Goal: Task Accomplishment & Management: Manage account settings

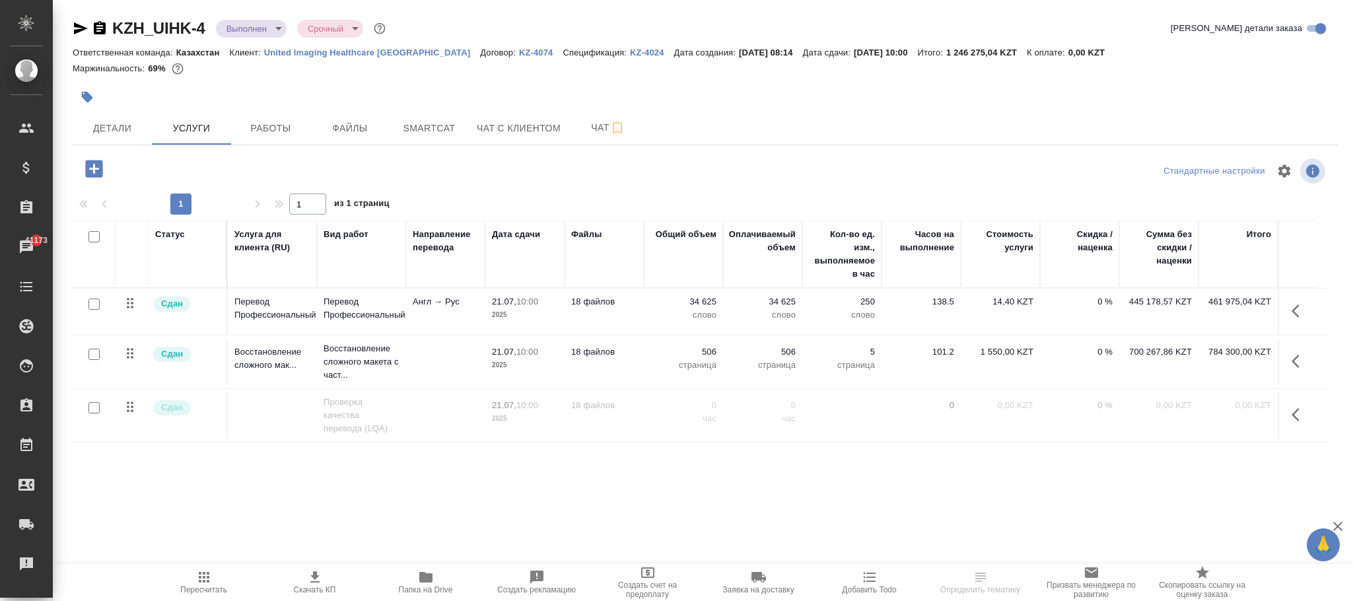
click at [519, 48] on p "KZ-4074" at bounding box center [541, 53] width 44 height 10
click at [92, 162] on icon "button" at bounding box center [93, 168] width 17 height 17
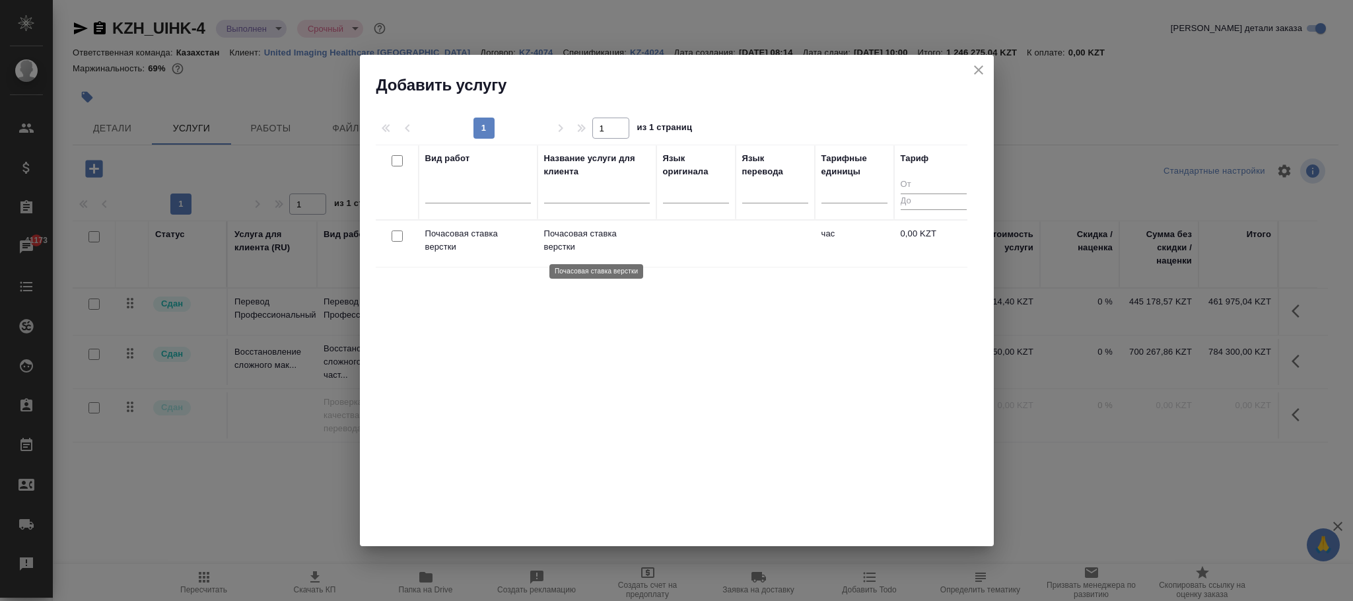
click at [561, 234] on p "Почасовая ставка верстки" at bounding box center [597, 240] width 106 height 26
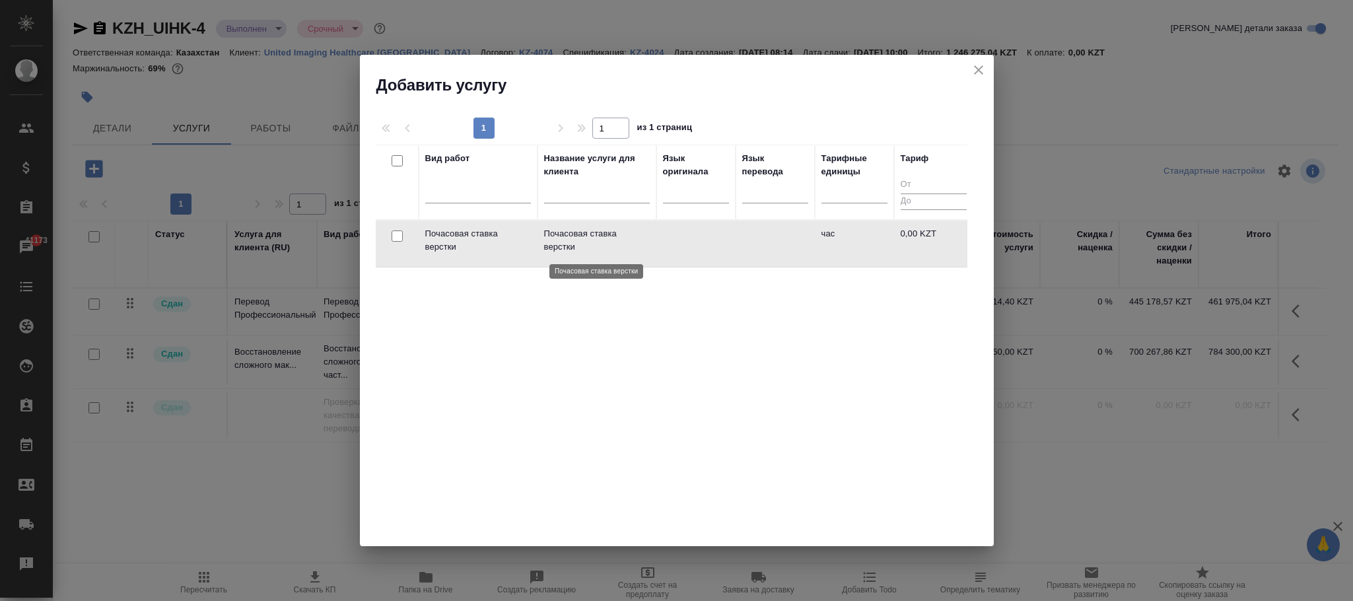
click at [561, 234] on p "Почасовая ставка верстки" at bounding box center [597, 240] width 106 height 26
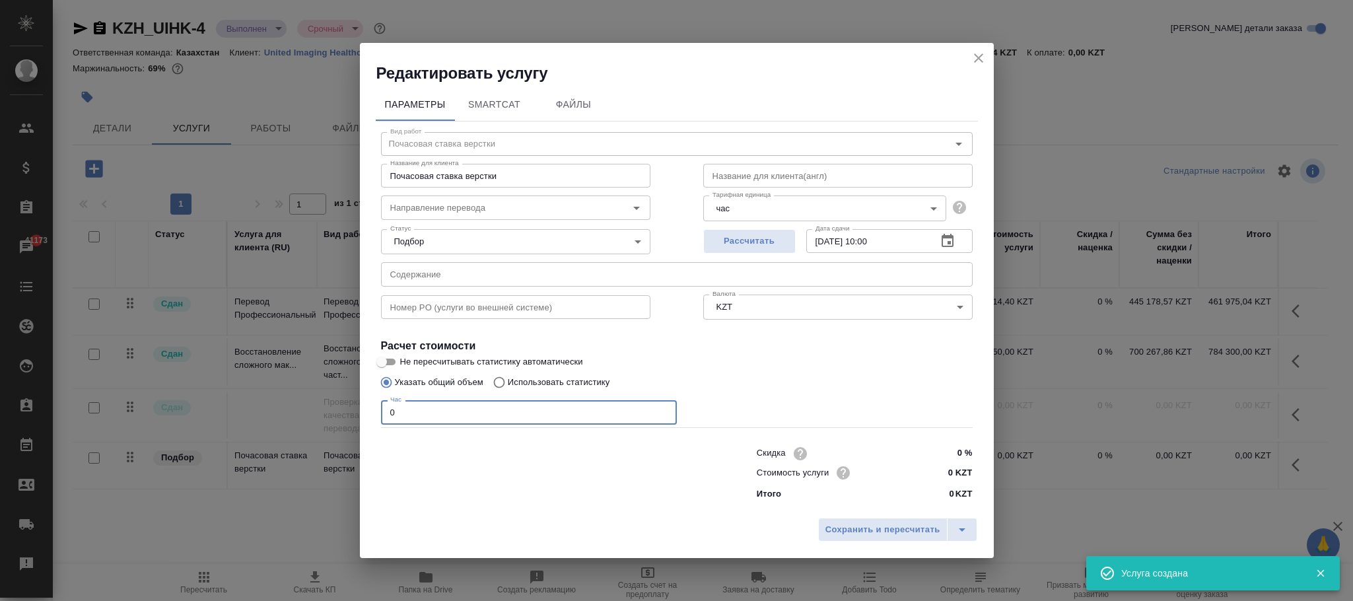
drag, startPoint x: 424, startPoint y: 413, endPoint x: 331, endPoint y: 413, distance: 93.7
click at [329, 413] on div "Редактировать услугу Параметры SmartCat Файлы Вид работ Почасовая ставка верстк…" at bounding box center [676, 300] width 1353 height 601
type input "1"
click at [904, 529] on span "Сохранить и пересчитать" at bounding box center [882, 529] width 115 height 15
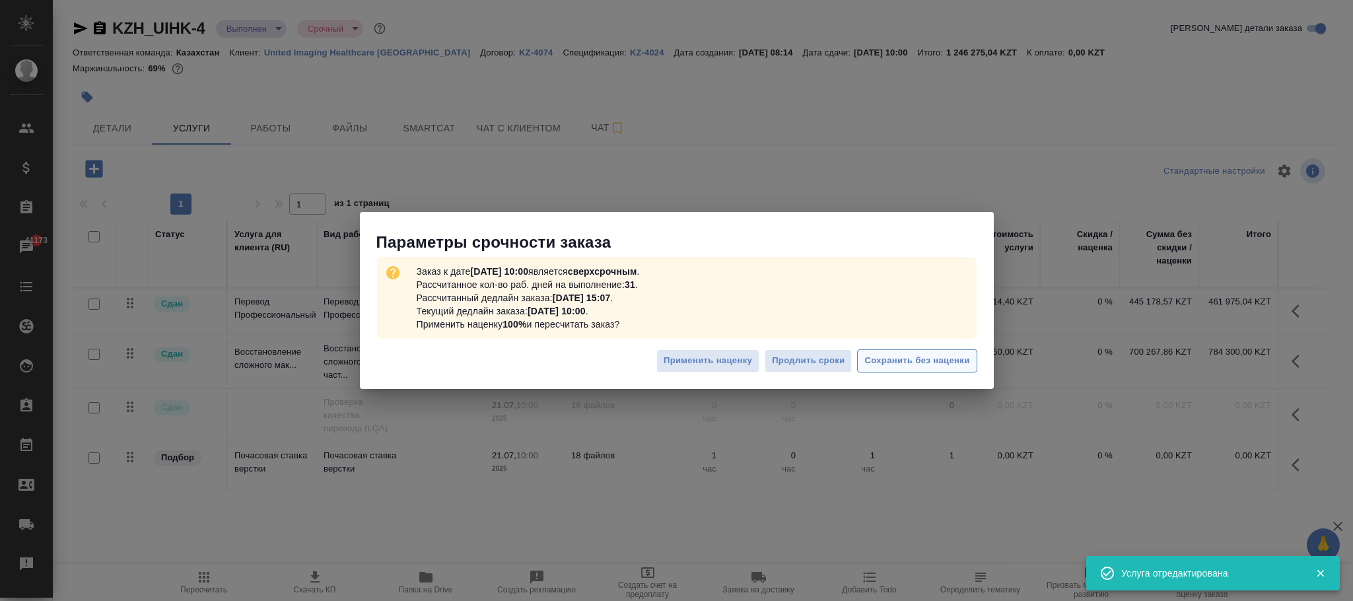
click at [929, 359] on span "Сохранить без наценки" at bounding box center [916, 360] width 105 height 15
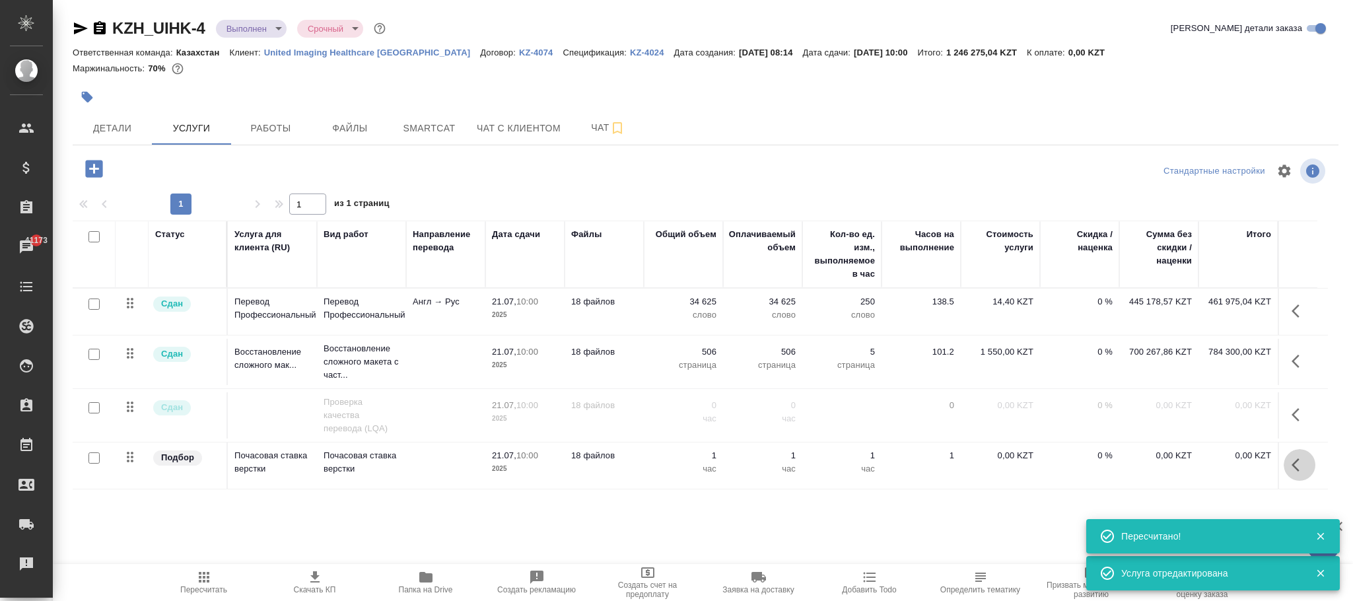
click at [1295, 468] on icon "button" at bounding box center [1299, 465] width 16 height 16
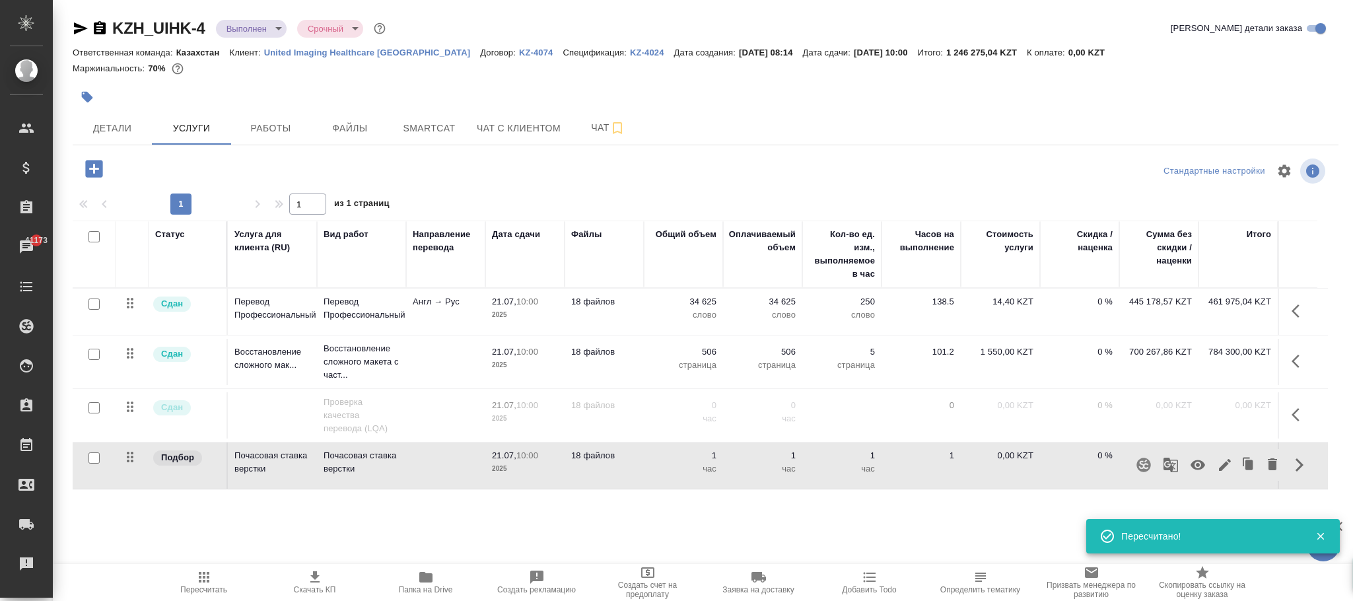
click at [1200, 464] on icon "button" at bounding box center [1197, 465] width 15 height 10
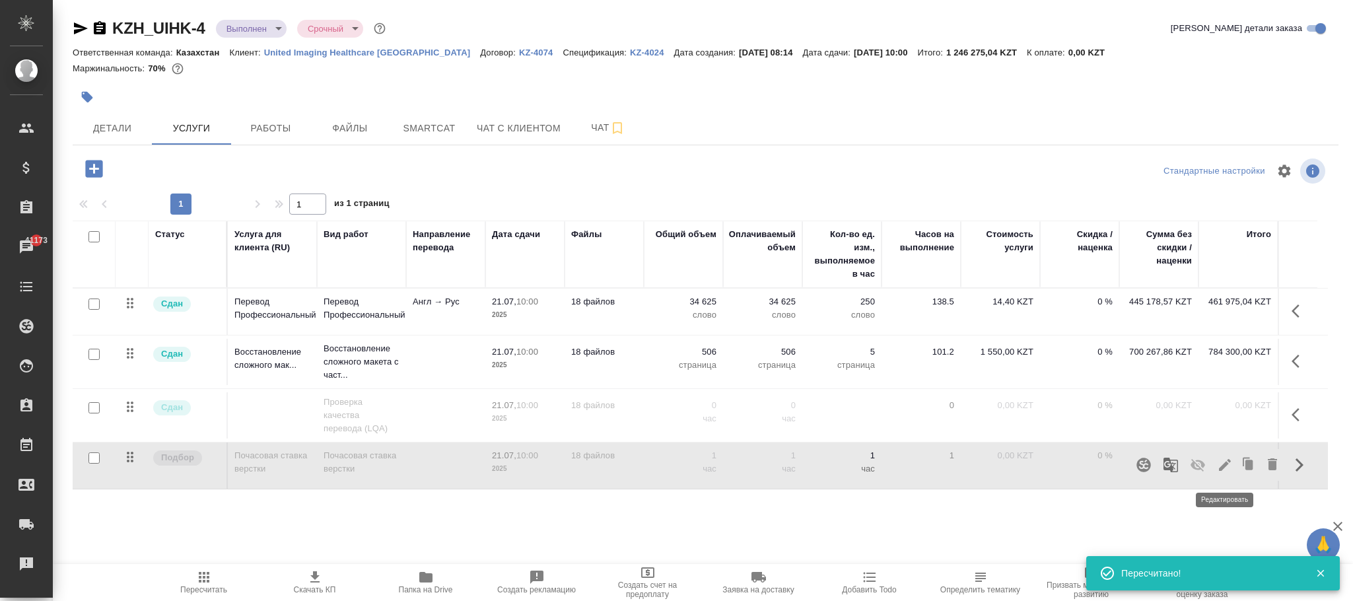
click at [1223, 466] on icon "button" at bounding box center [1225, 465] width 16 height 16
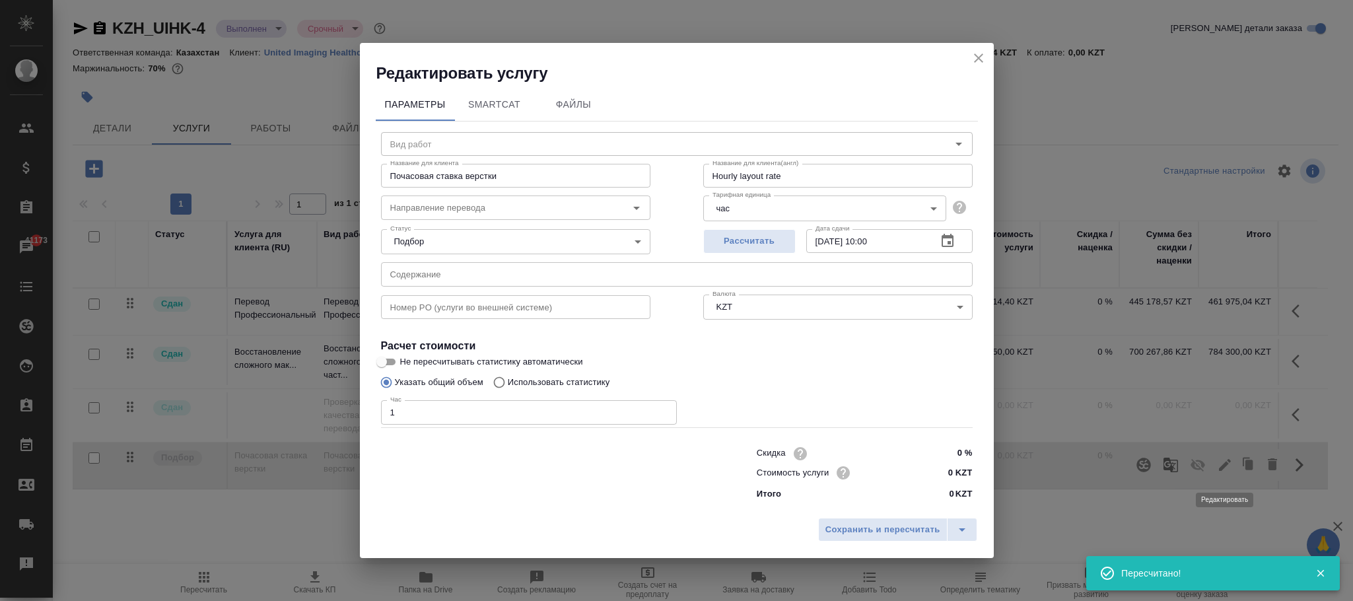
type input "Почасовая ставка верстки"
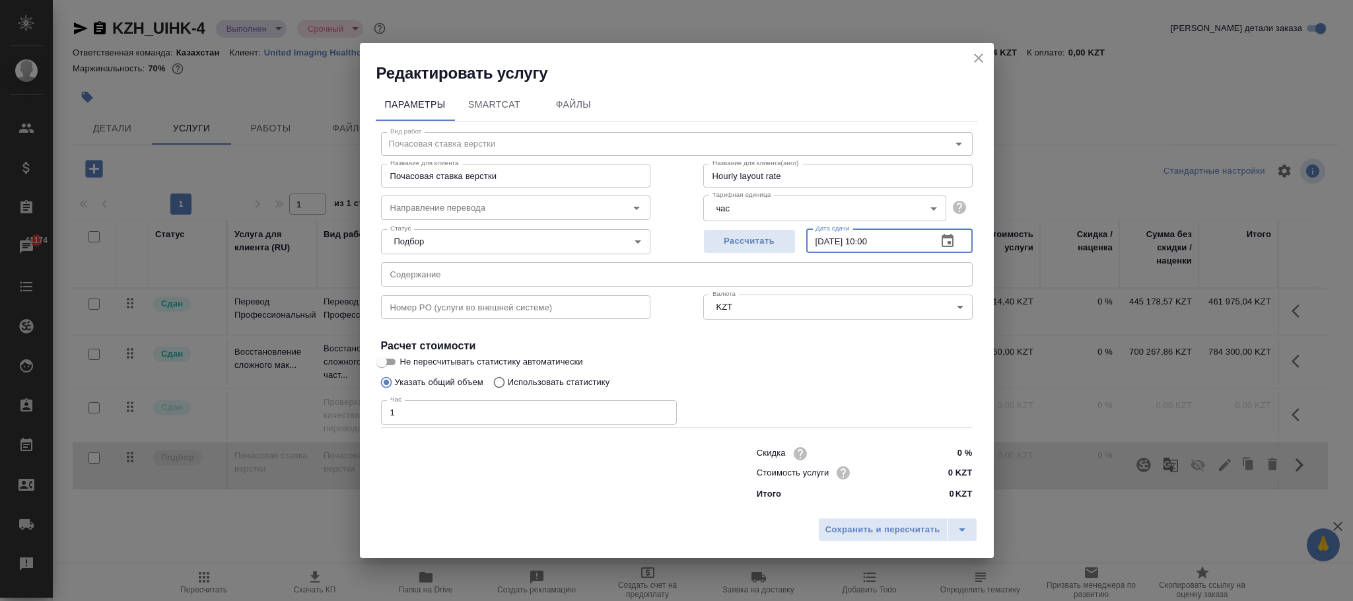
click at [904, 240] on input "[DATE] 10:00" at bounding box center [866, 241] width 120 height 24
drag, startPoint x: 904, startPoint y: 240, endPoint x: 676, endPoint y: 261, distance: 228.8
click at [676, 261] on div "Вид работ Почасовая ставка верстки Вид работ Название для клиента Почасовая ста…" at bounding box center [677, 313] width 602 height 385
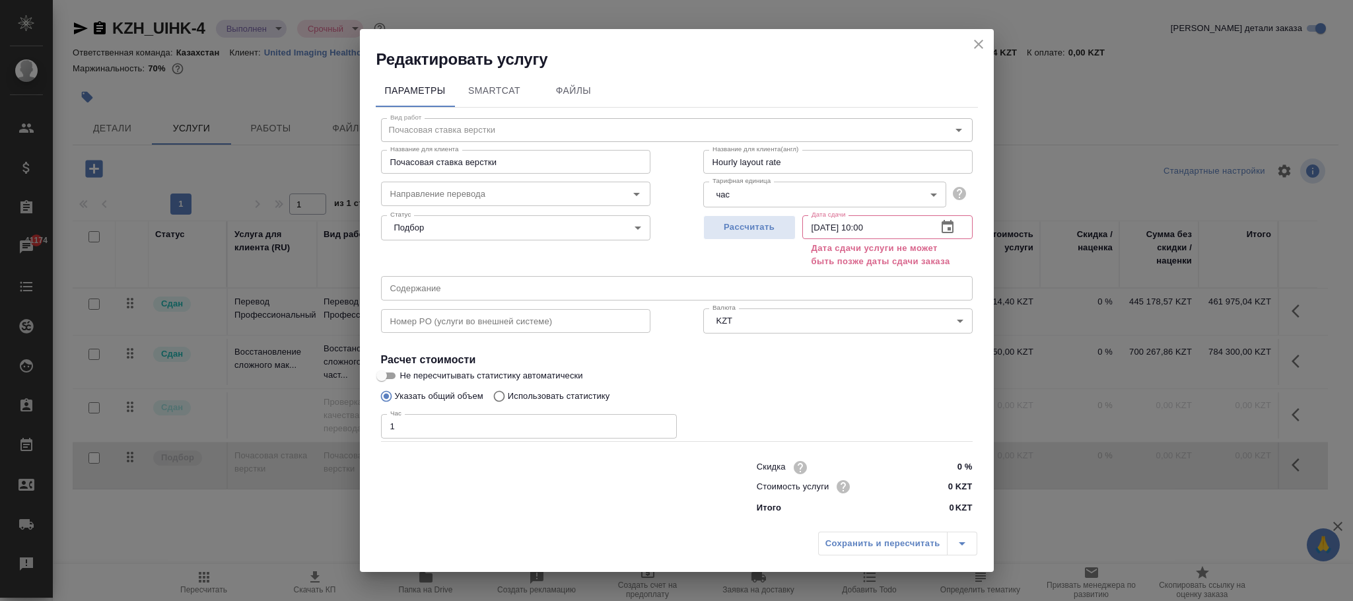
click at [866, 537] on div "Сохранить и пересчитать" at bounding box center [897, 543] width 159 height 24
click at [886, 224] on input "[DATE] 10:00" at bounding box center [864, 227] width 124 height 24
type input "0_.__.____ __:__"
type input "[DATE] 10:00"
click at [856, 541] on div "Сохранить и пересчитать" at bounding box center [897, 543] width 159 height 24
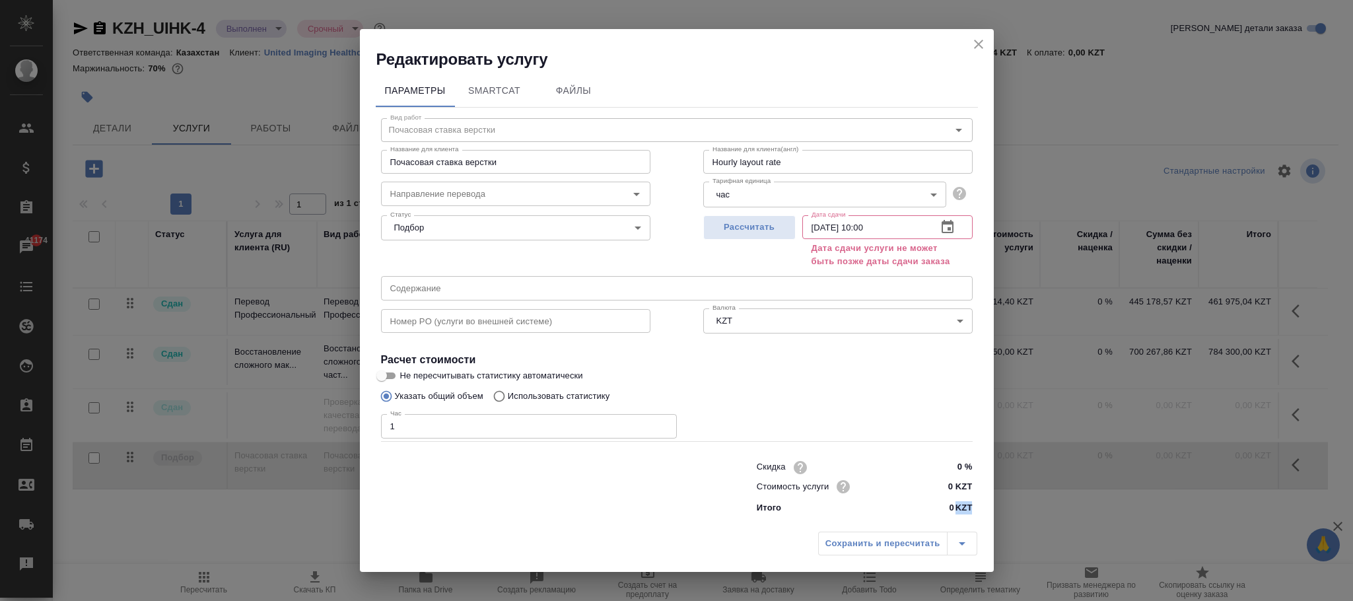
click at [859, 541] on div "Сохранить и пересчитать" at bounding box center [897, 543] width 159 height 24
click at [978, 40] on icon "close" at bounding box center [978, 44] width 16 height 16
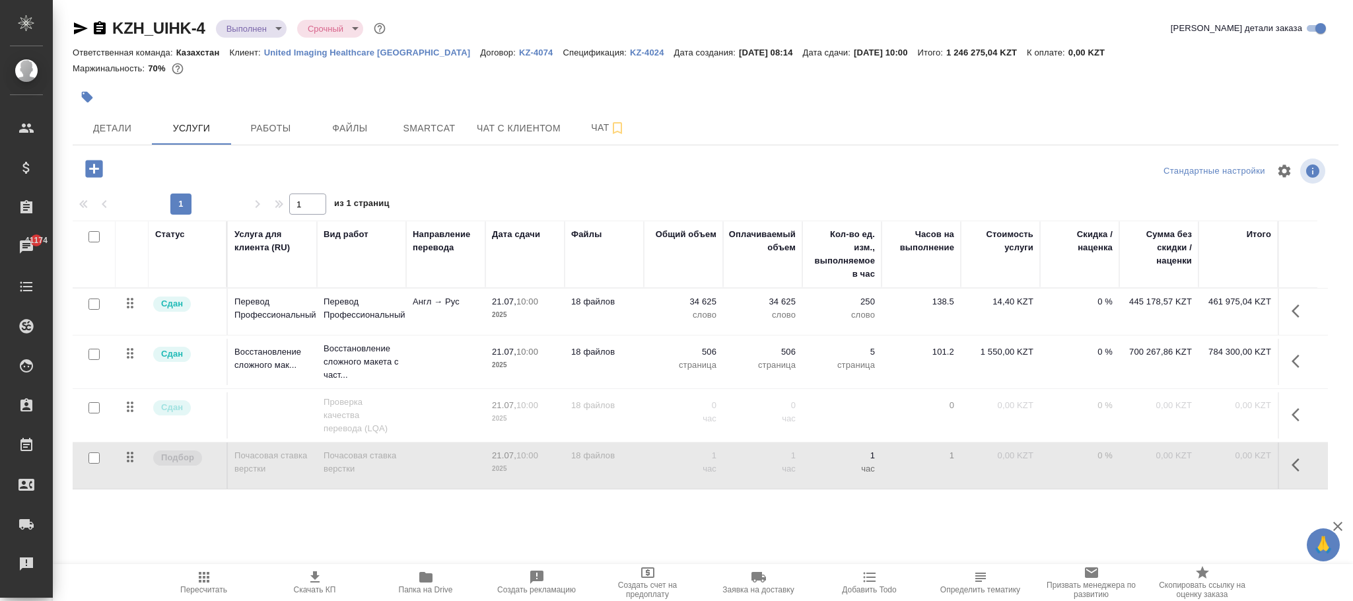
click at [196, 578] on icon "button" at bounding box center [204, 577] width 16 height 16
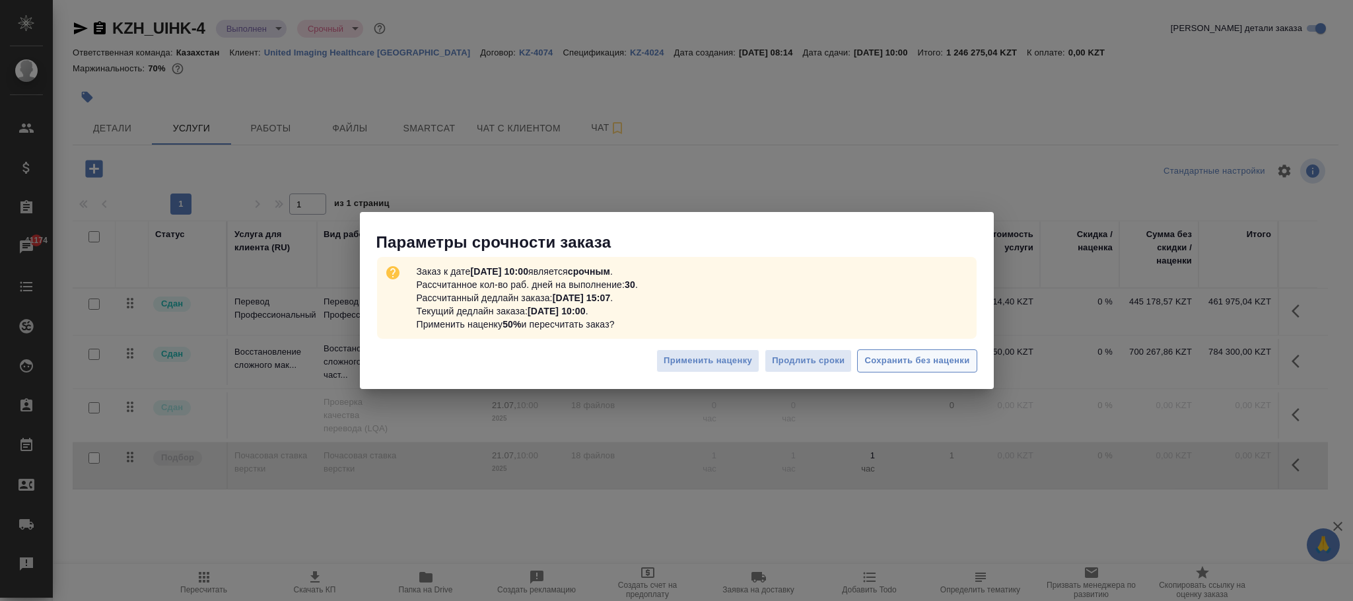
click at [937, 366] on span "Сохранить без наценки" at bounding box center [916, 360] width 105 height 15
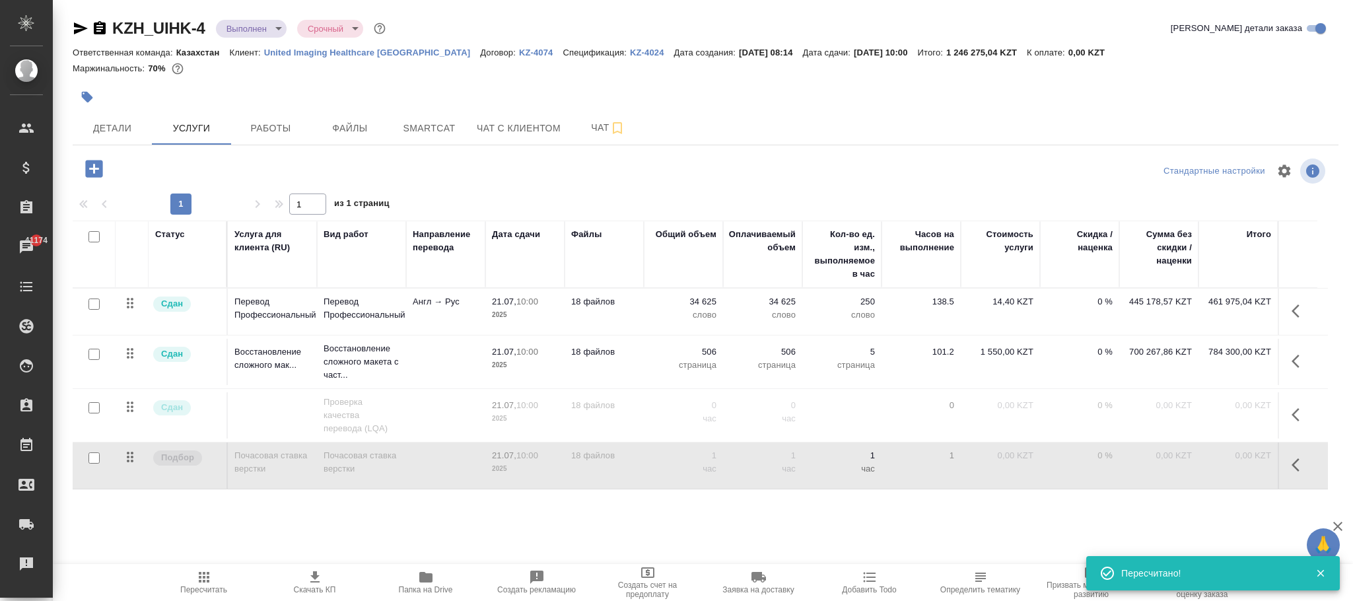
click at [1298, 468] on icon "button" at bounding box center [1299, 465] width 16 height 16
click at [1223, 470] on icon "button" at bounding box center [1225, 465] width 12 height 12
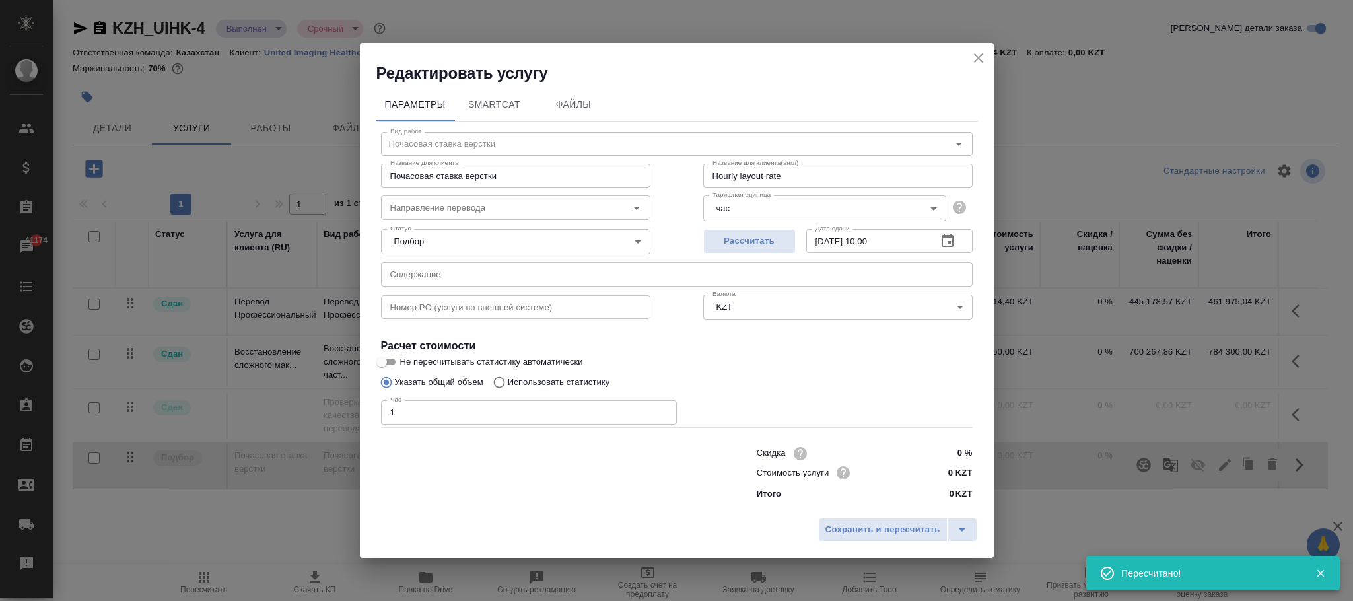
click at [911, 232] on input "[DATE] 10:00" at bounding box center [866, 241] width 120 height 24
click at [696, 236] on div "Рассчитать Дата сдачи [DATE] 10:00 Дата сдачи" at bounding box center [838, 239] width 322 height 84
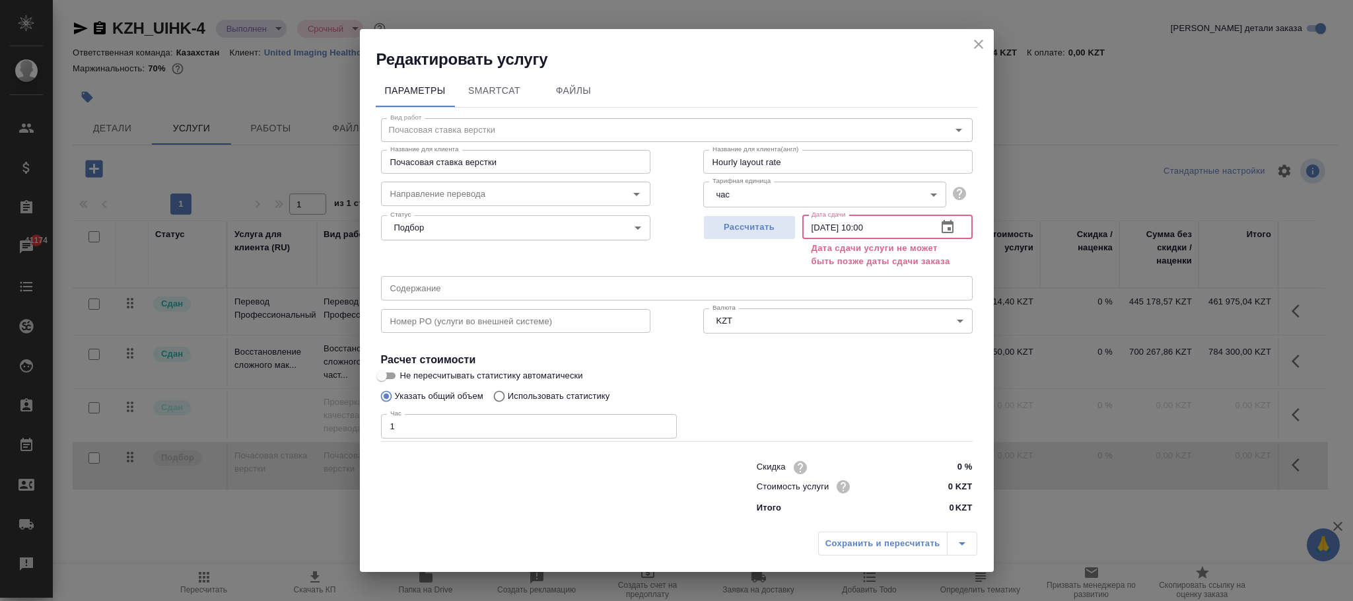
type input "[DATE] 10:00"
click at [880, 537] on div "Сохранить и пересчитать" at bounding box center [897, 543] width 159 height 24
click at [984, 42] on icon "close" at bounding box center [978, 44] width 16 height 16
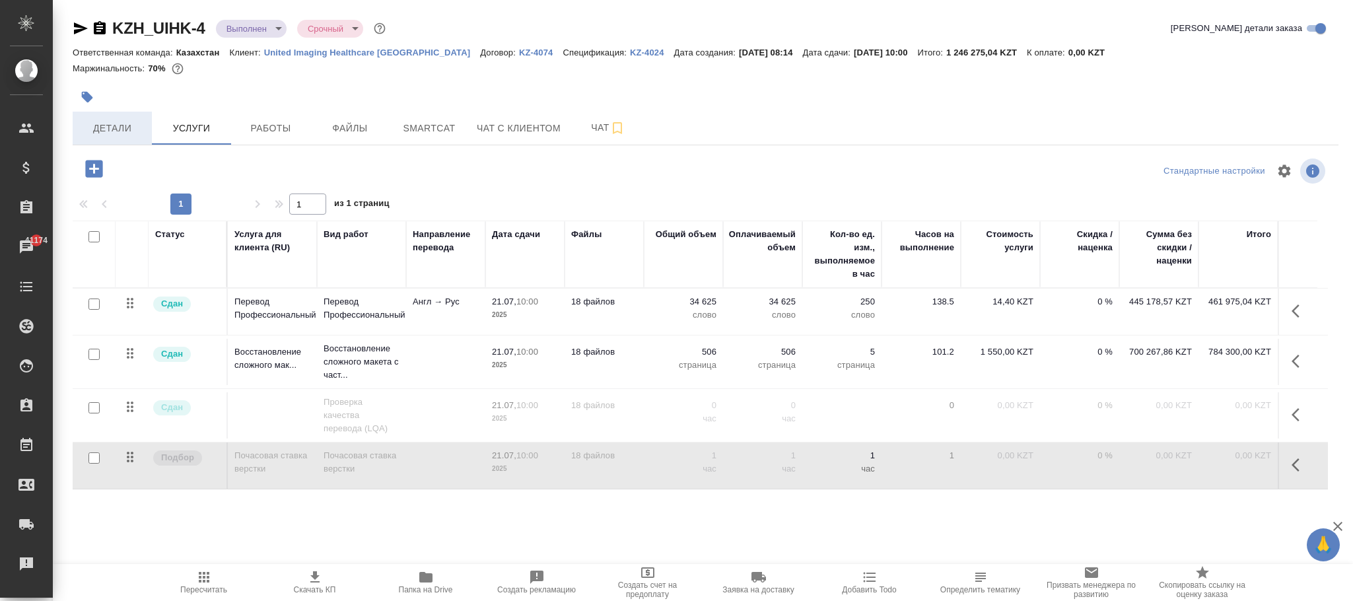
click at [100, 127] on span "Детали" at bounding box center [112, 128] width 63 height 17
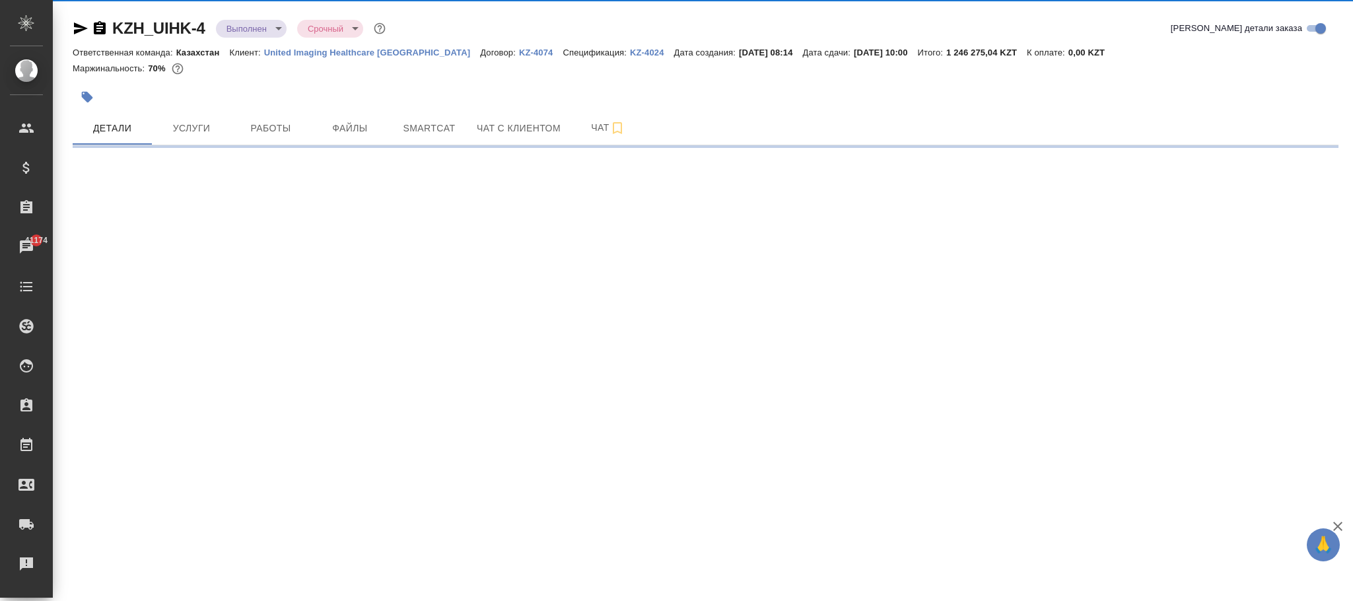
select select "RU"
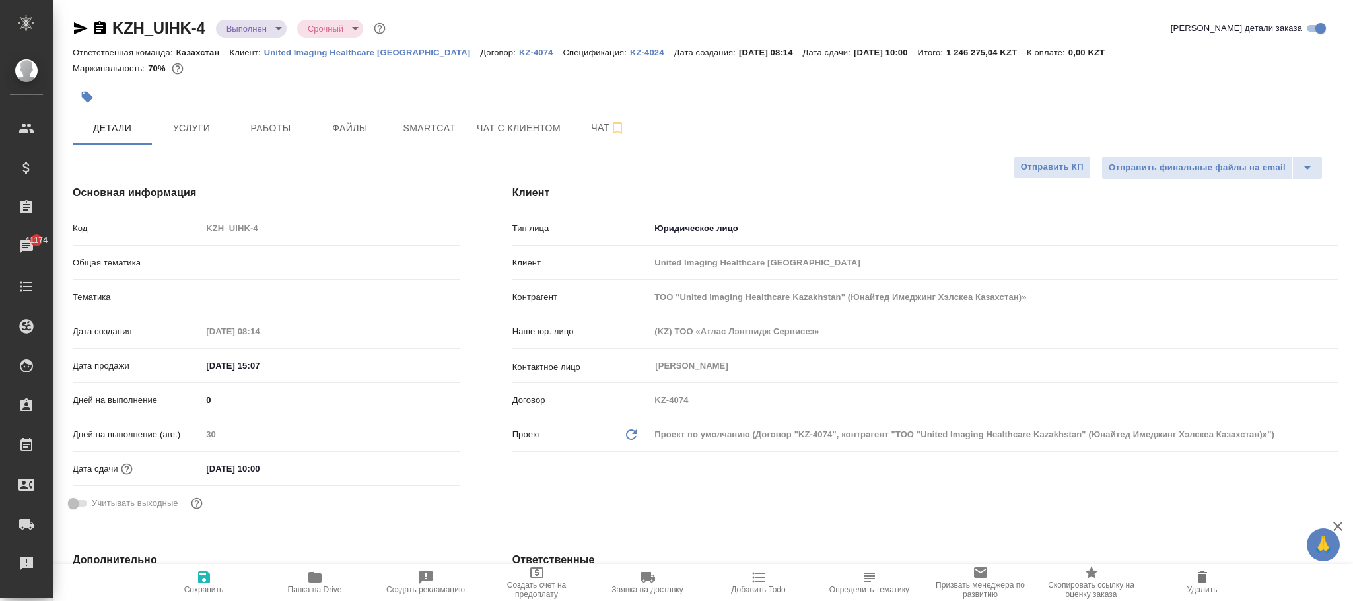
type textarea "x"
type input "Юридический"
drag, startPoint x: 278, startPoint y: 467, endPoint x: 163, endPoint y: 469, distance: 114.9
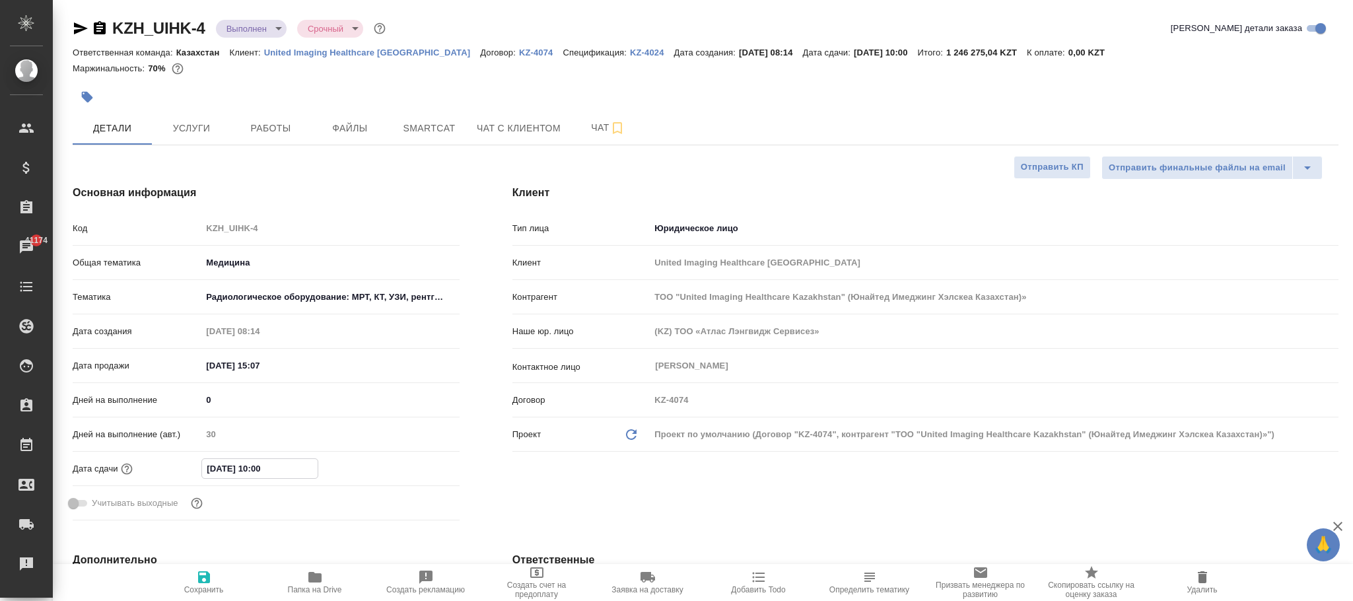
click at [163, 469] on div "Дата сдачи [DATE] 10:00" at bounding box center [266, 468] width 387 height 23
type input "0_.__.____ __:__"
type textarea "x"
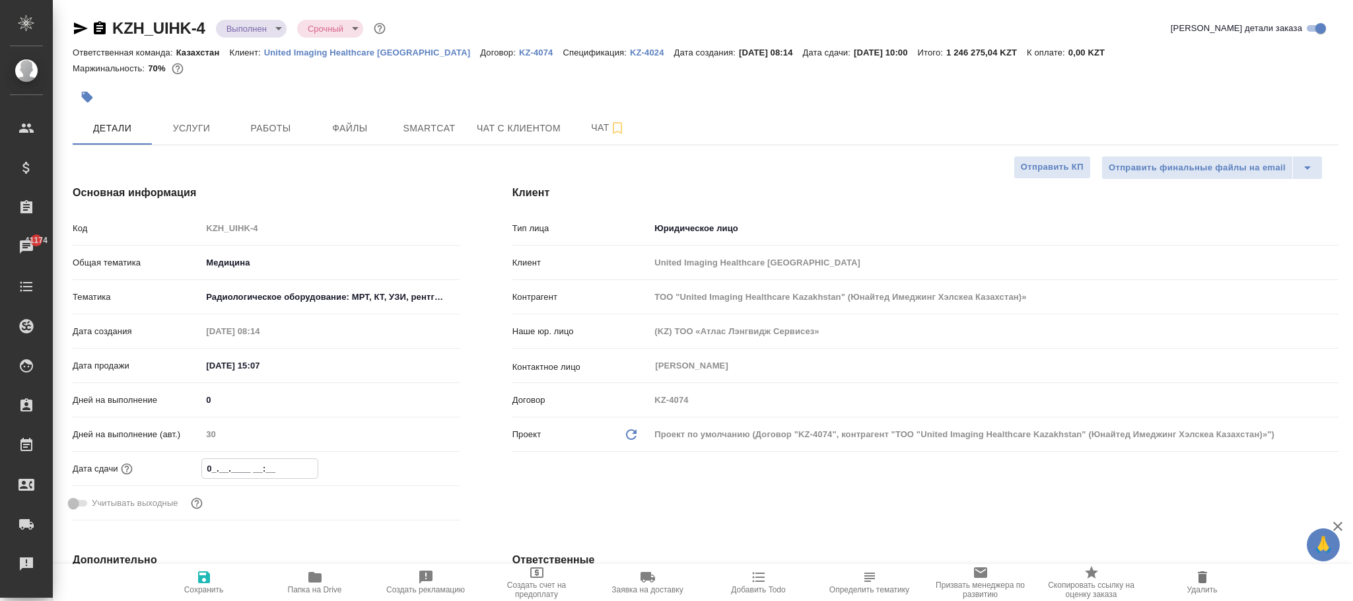
type input "08.__.____ __:__"
type textarea "x"
type input "08.0_.____ __:__"
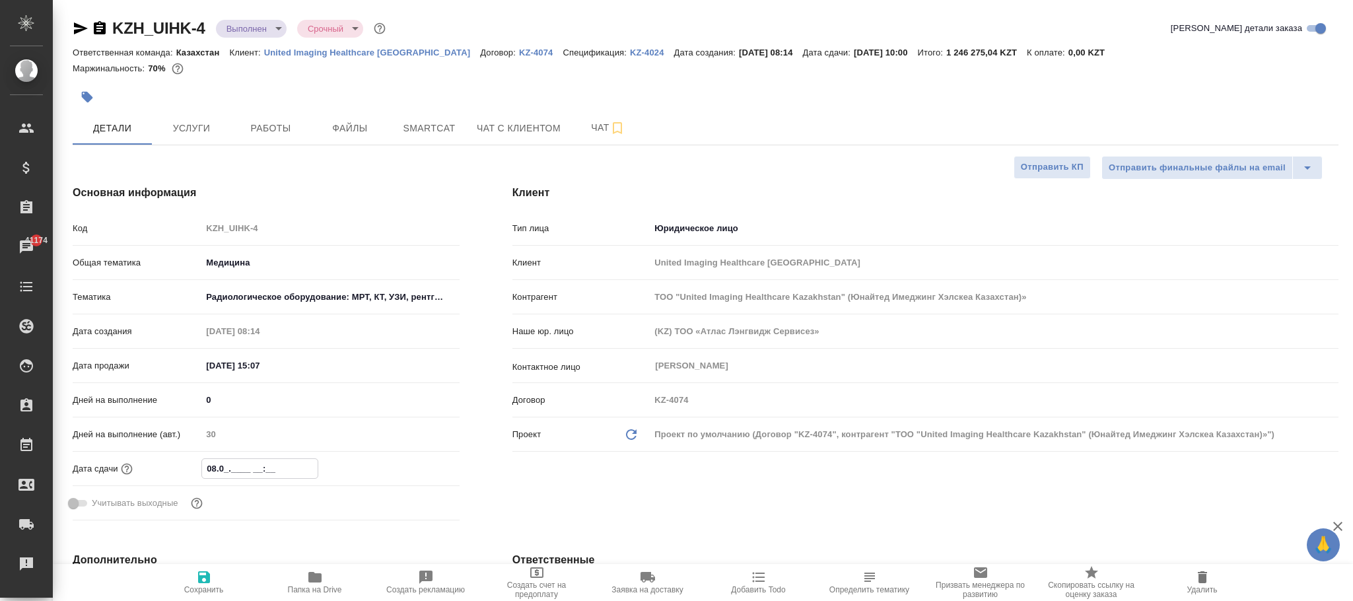
type textarea "x"
type input "08.09.____ __:__"
type textarea "x"
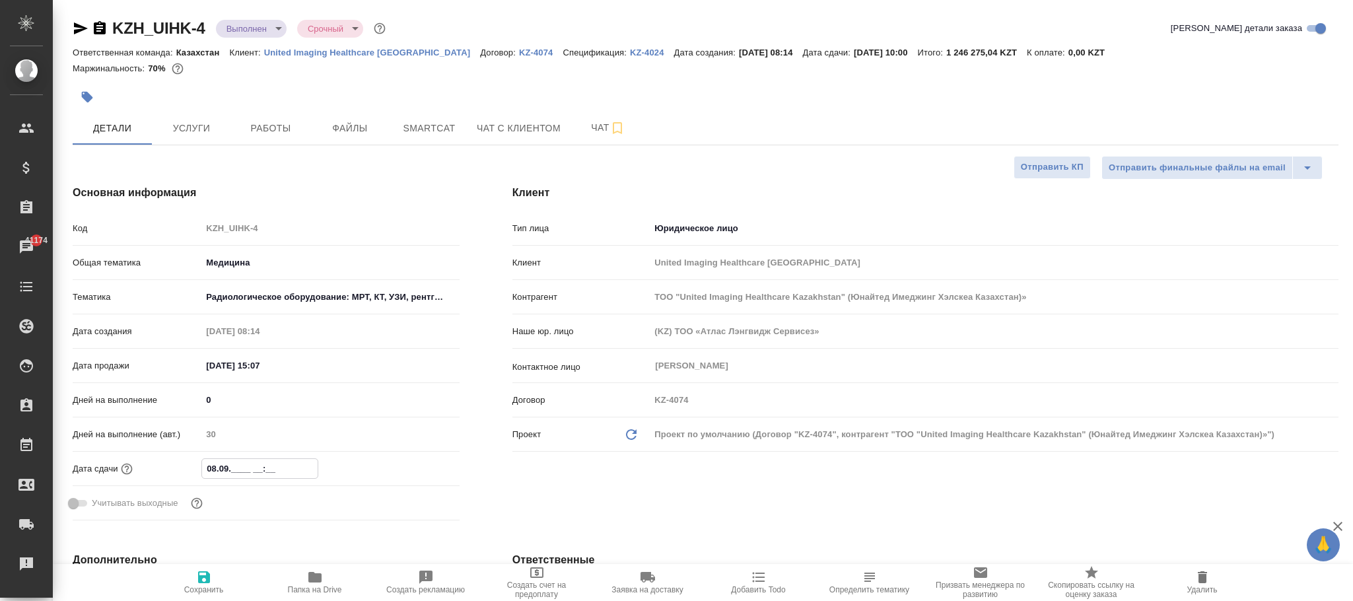
type textarea "x"
type input "08.09.2___ __:__"
type textarea "x"
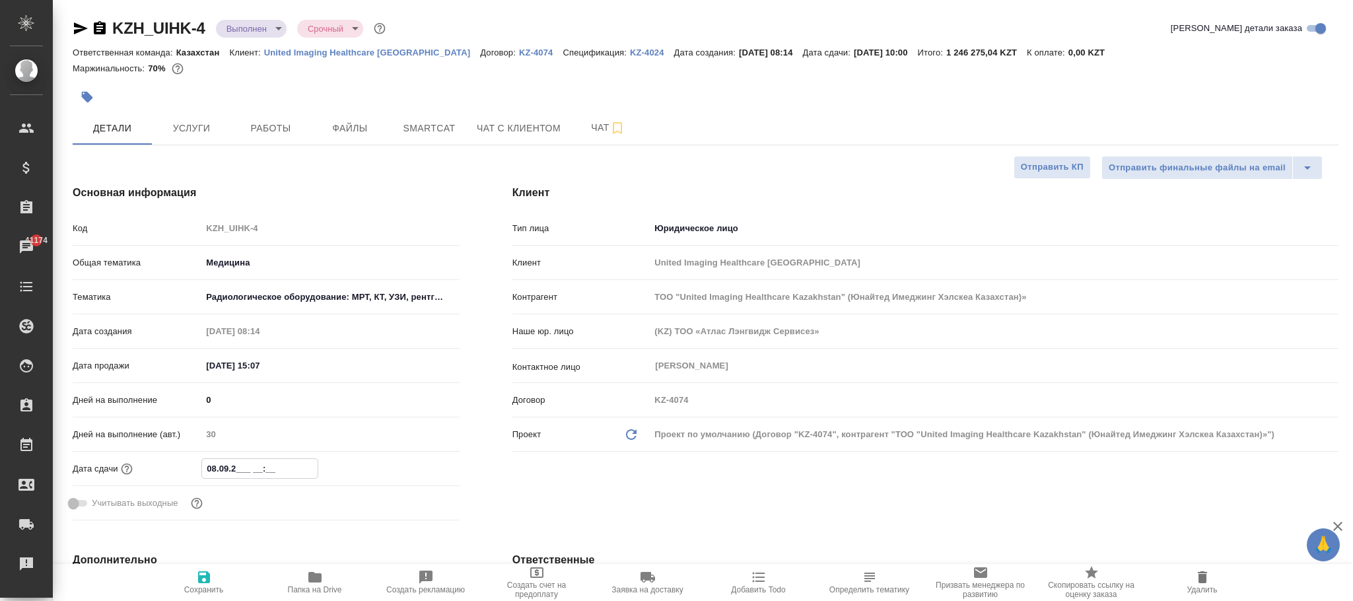
type textarea "x"
type input "[DATE]__ __:__"
type textarea "x"
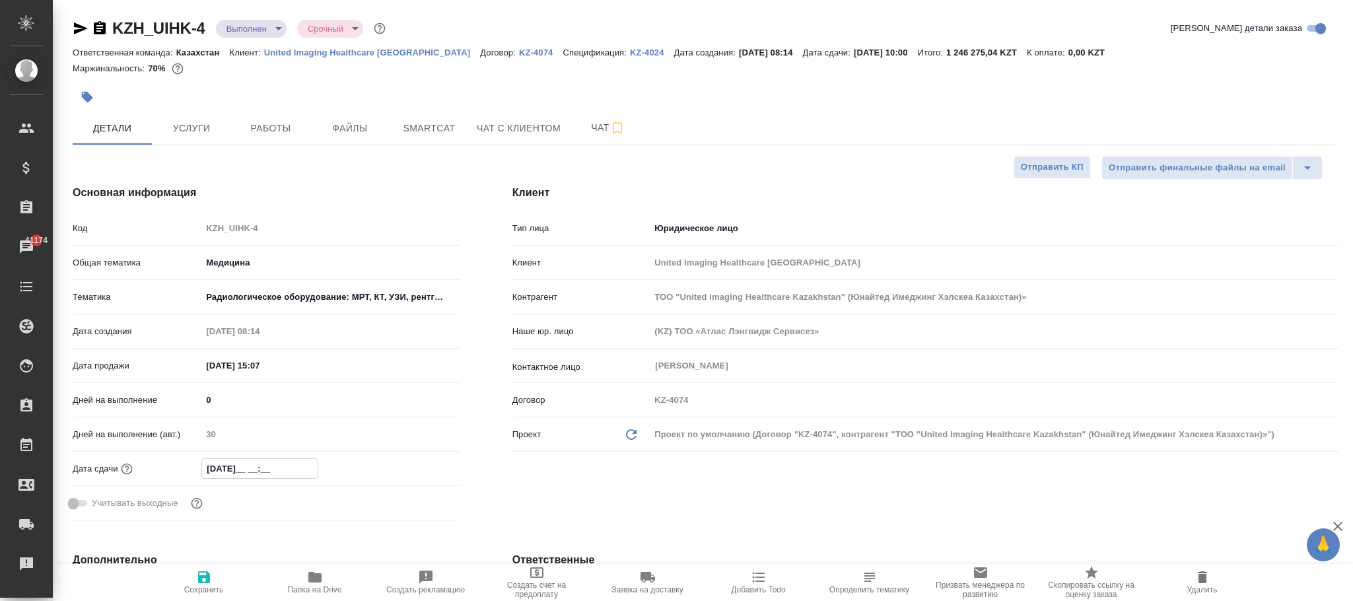
type input "08.09.202_ __:__"
type textarea "x"
type input "[DATE] __:__"
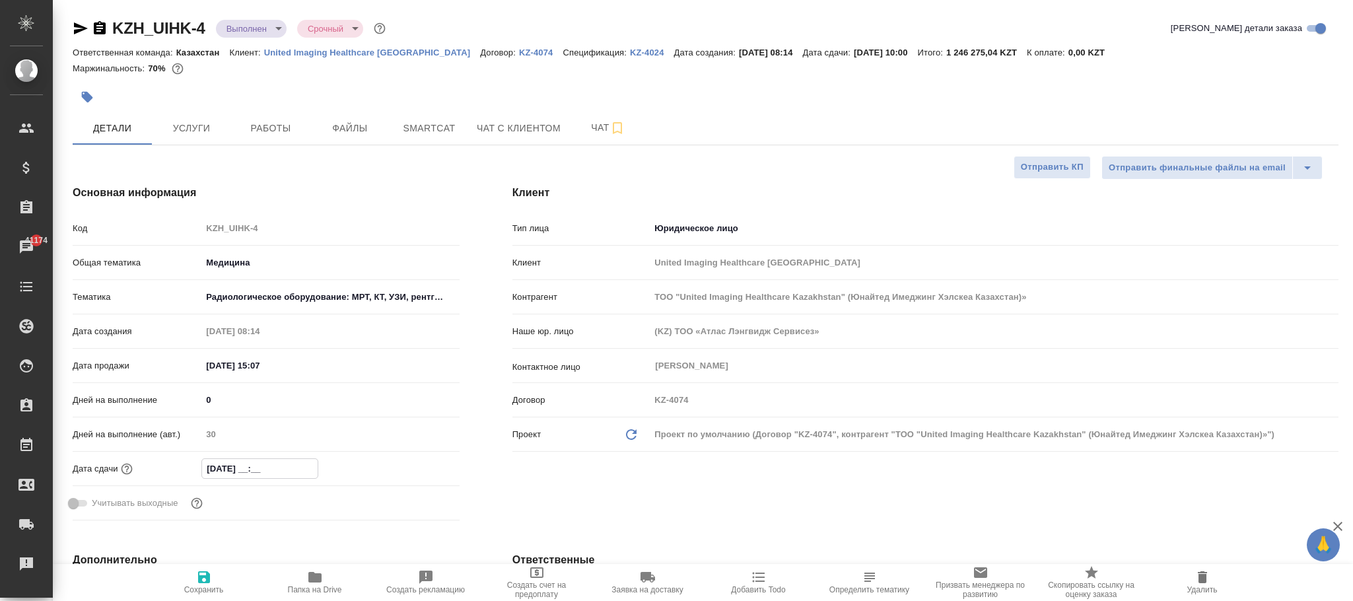
type textarea "x"
type input "[DATE] 1_:__"
type textarea "x"
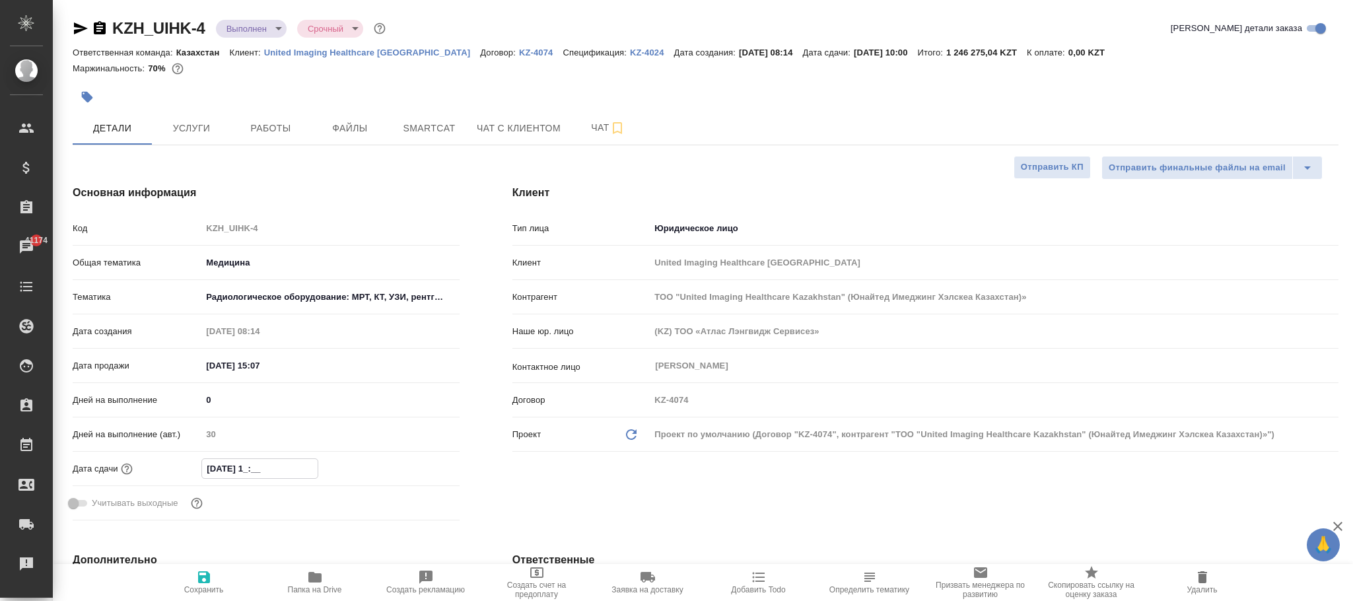
type textarea "x"
type input "[DATE] 10:00"
type textarea "x"
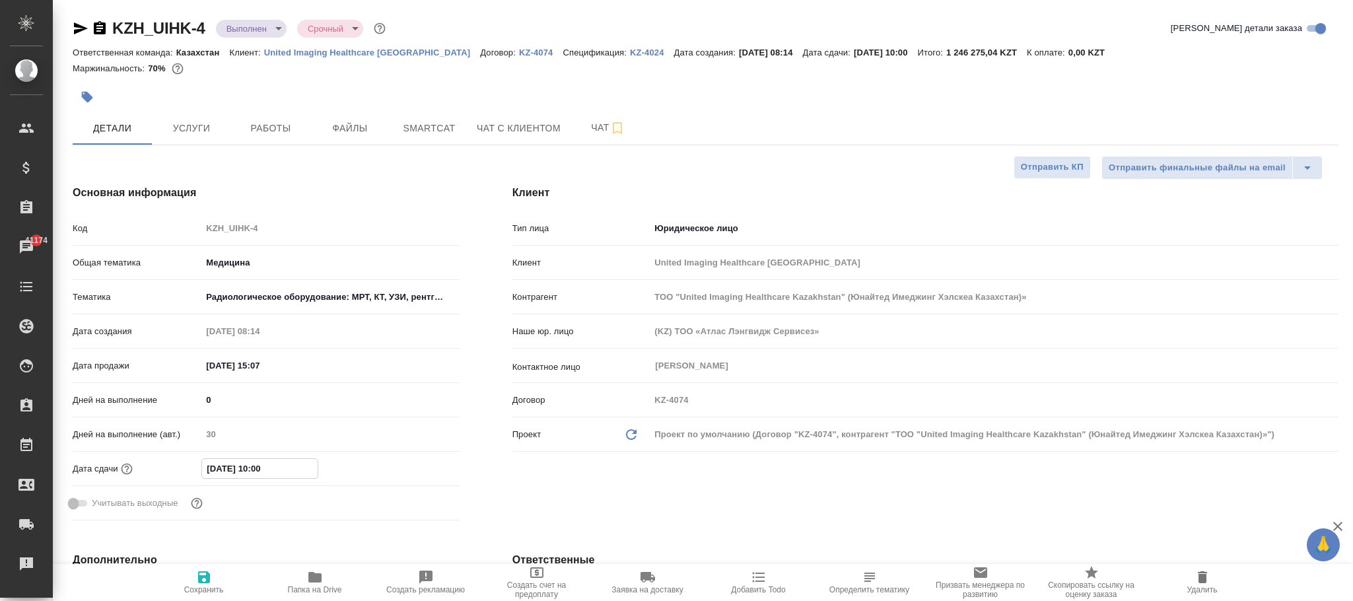
type textarea "x"
type input "[DATE] 10:00"
click at [207, 577] on icon "button" at bounding box center [204, 577] width 12 height 12
type textarea "x"
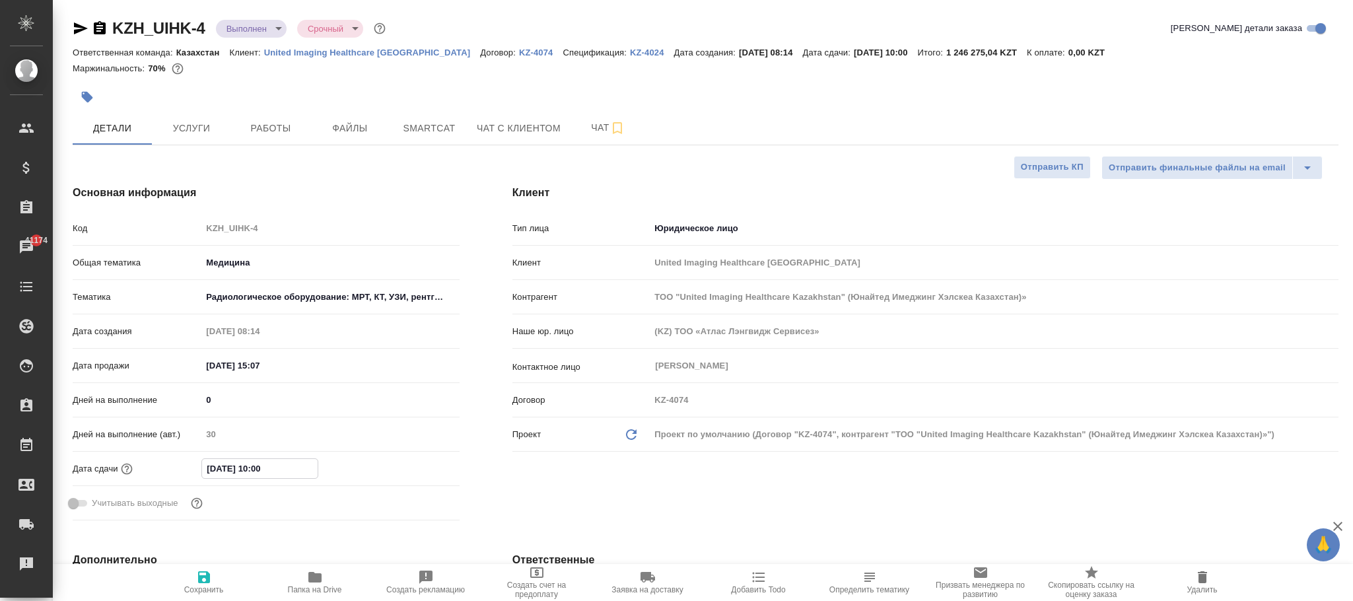
type textarea "x"
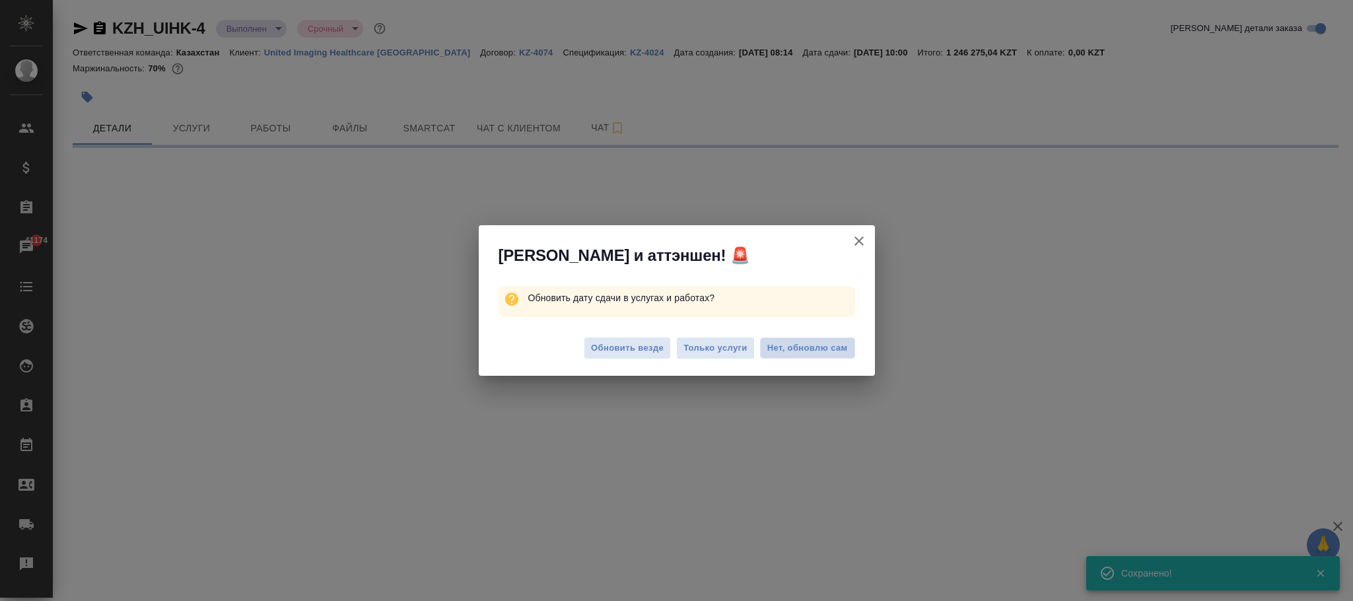
click at [820, 349] on span "Нет, обновлю сам" at bounding box center [807, 347] width 81 height 13
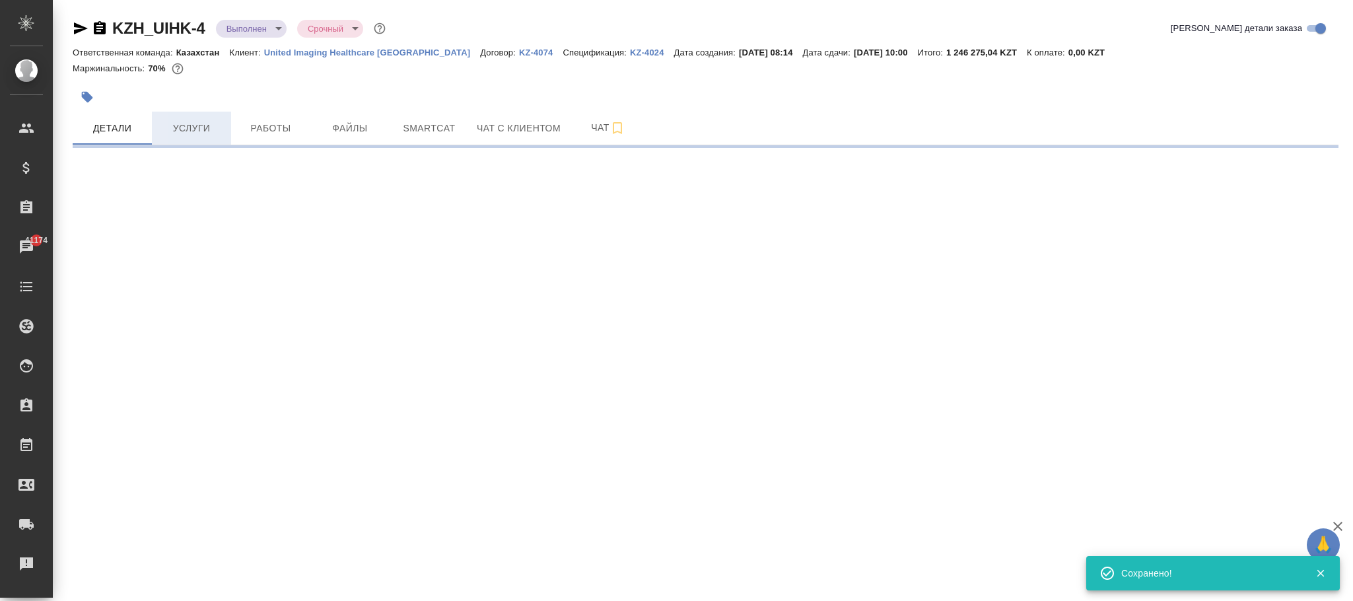
select select "RU"
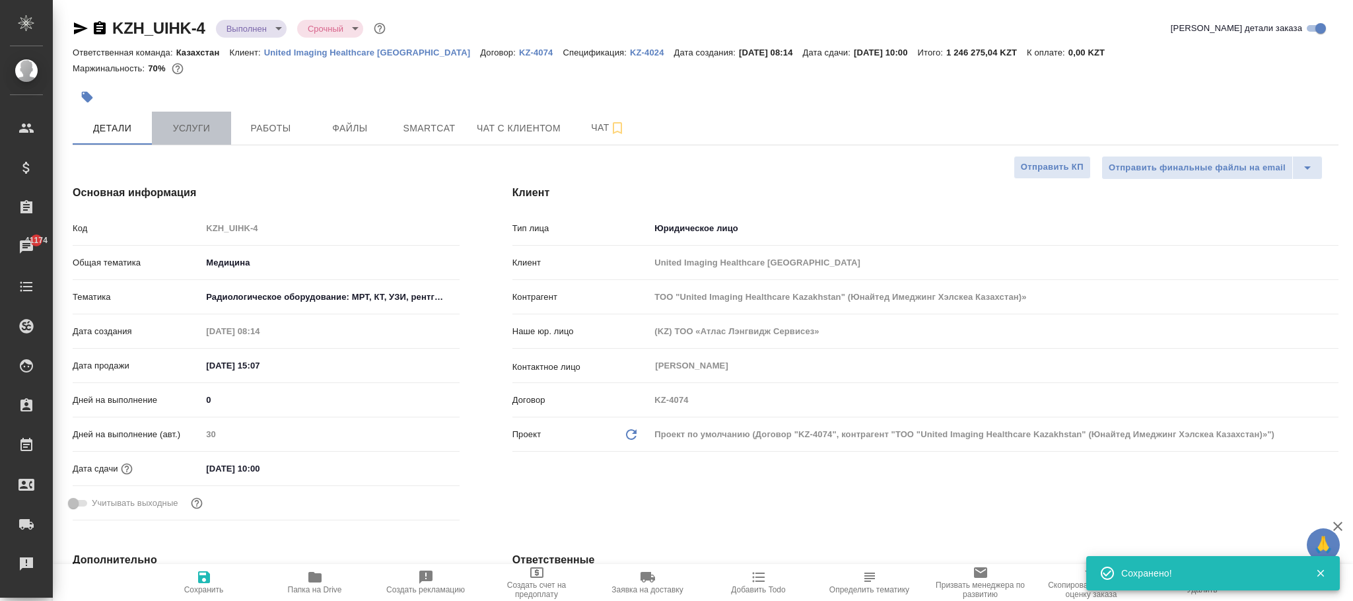
click at [197, 133] on span "Услуги" at bounding box center [191, 128] width 63 height 17
type textarea "x"
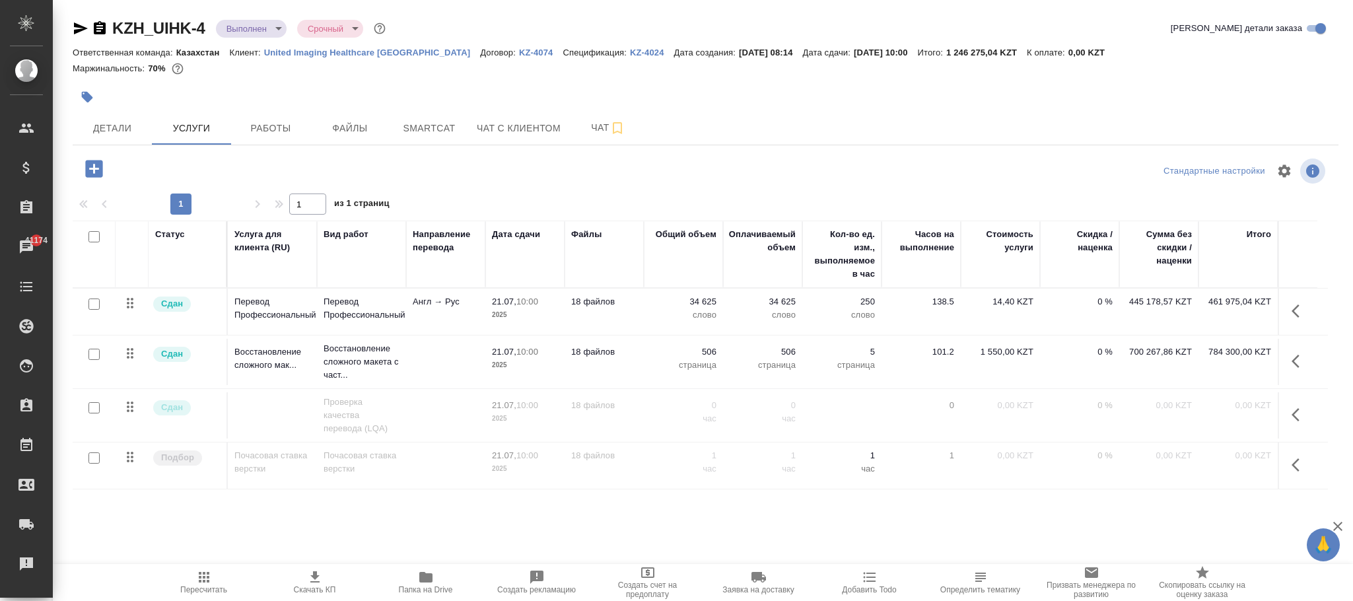
click at [1293, 468] on icon "button" at bounding box center [1295, 464] width 8 height 13
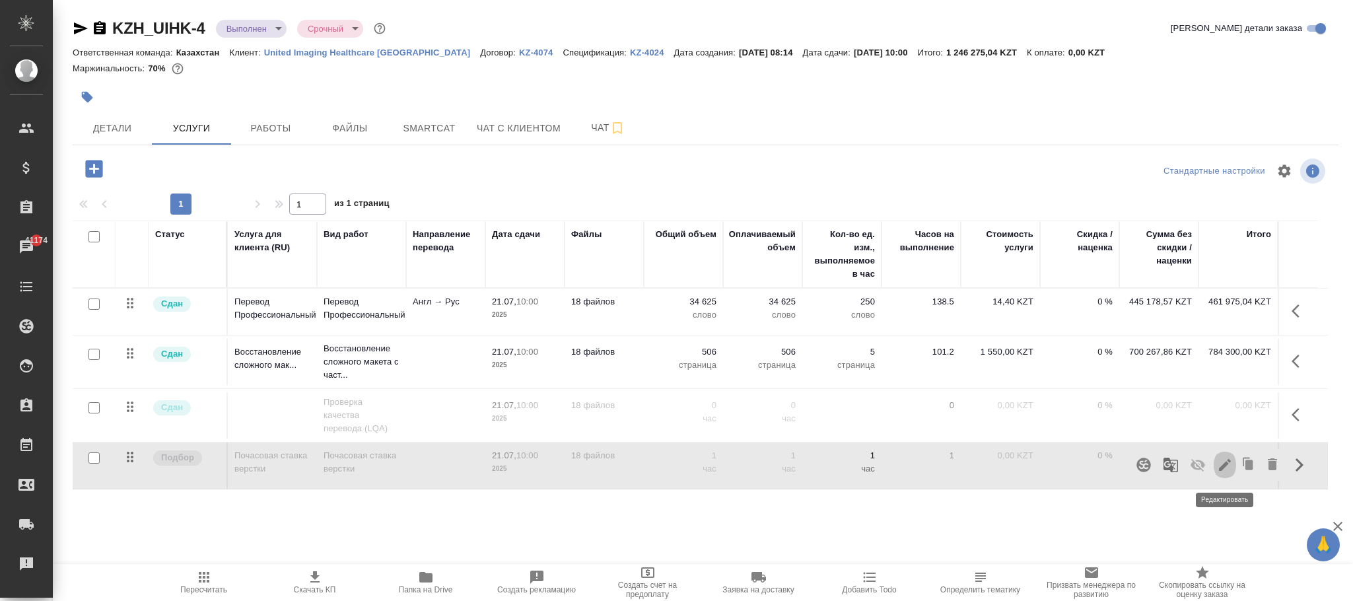
click at [1230, 471] on icon "button" at bounding box center [1225, 465] width 16 height 16
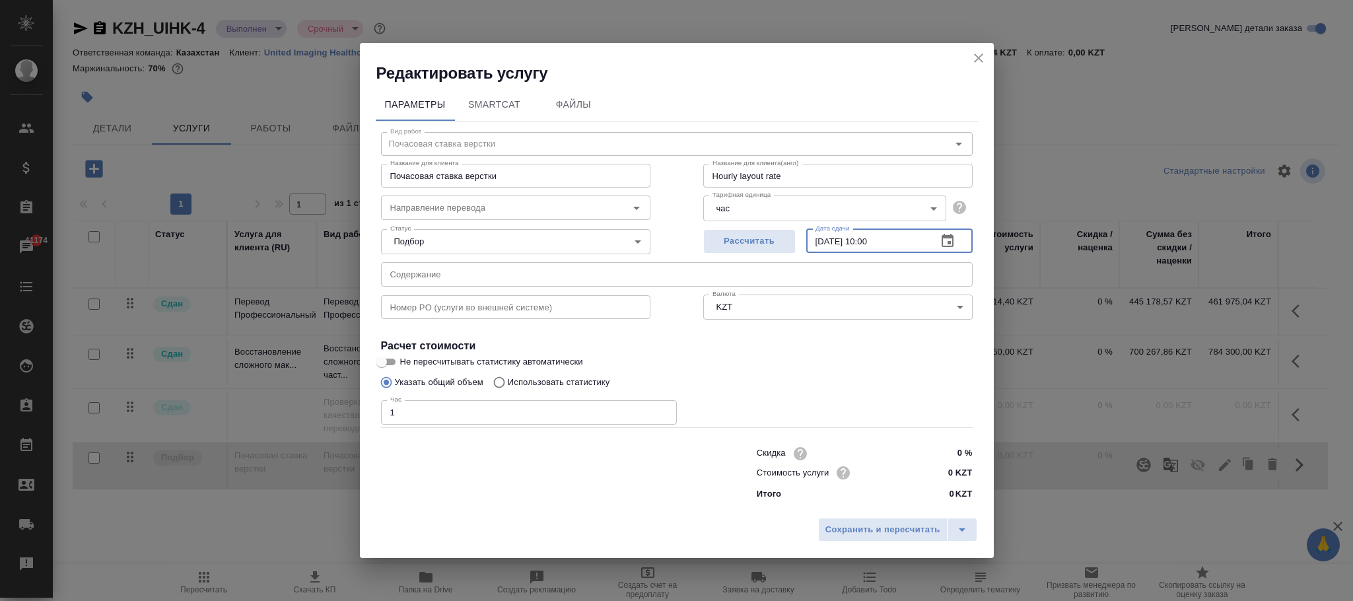
drag, startPoint x: 906, startPoint y: 240, endPoint x: 654, endPoint y: 228, distance: 252.5
click at [650, 230] on div "Статус Подбор none Статус Рассчитать Дата сдачи [DATE] 10:00 Дата сдачи" at bounding box center [676, 240] width 644 height 86
type input "[DATE] 10:00"
click at [888, 537] on span "Сохранить и пересчитать" at bounding box center [882, 529] width 115 height 15
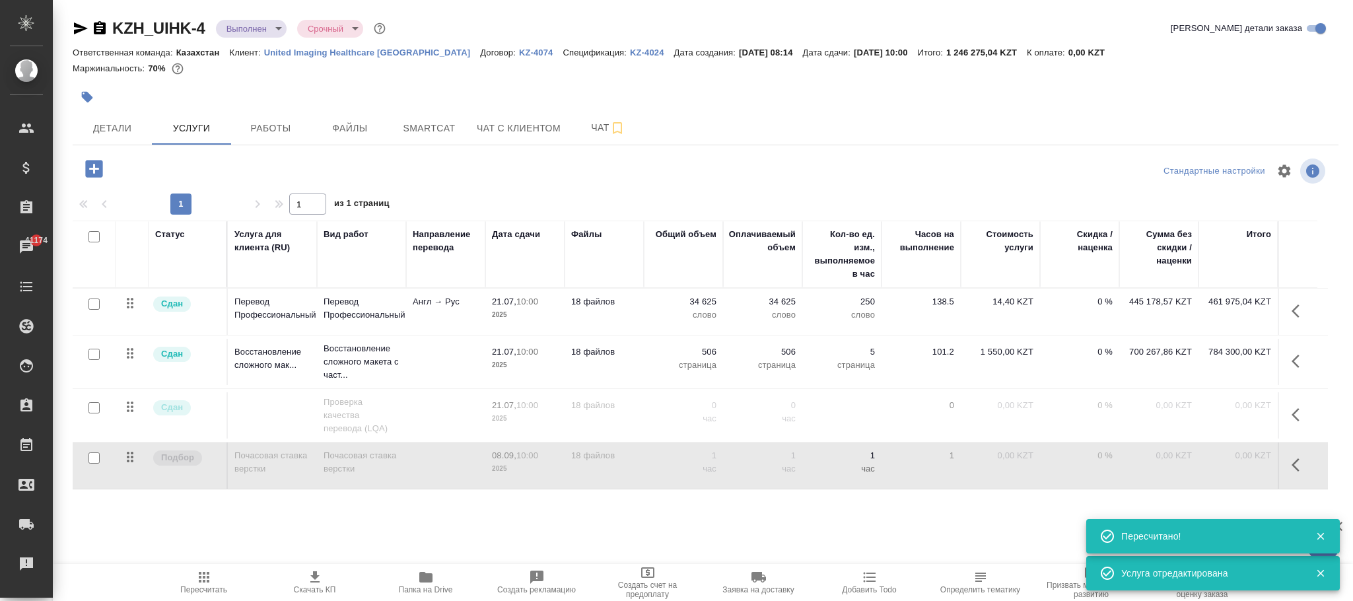
type input "normal"
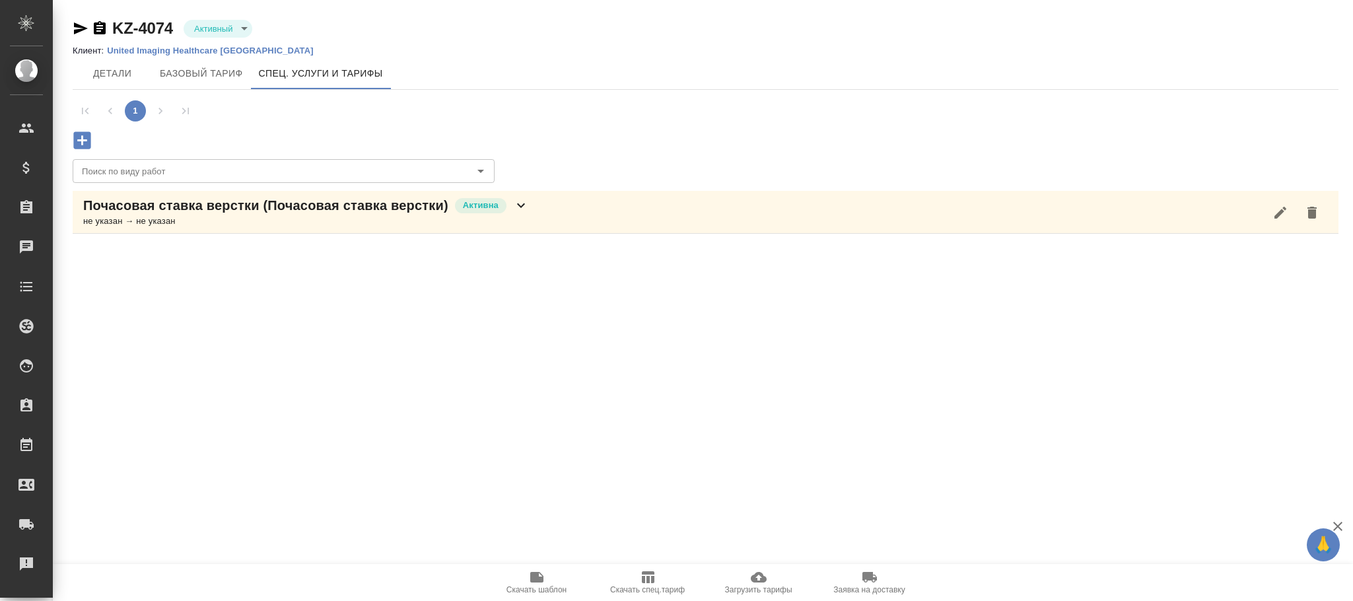
drag, startPoint x: 520, startPoint y: 210, endPoint x: 529, endPoint y: 212, distance: 10.1
click at [521, 209] on icon at bounding box center [521, 205] width 16 height 16
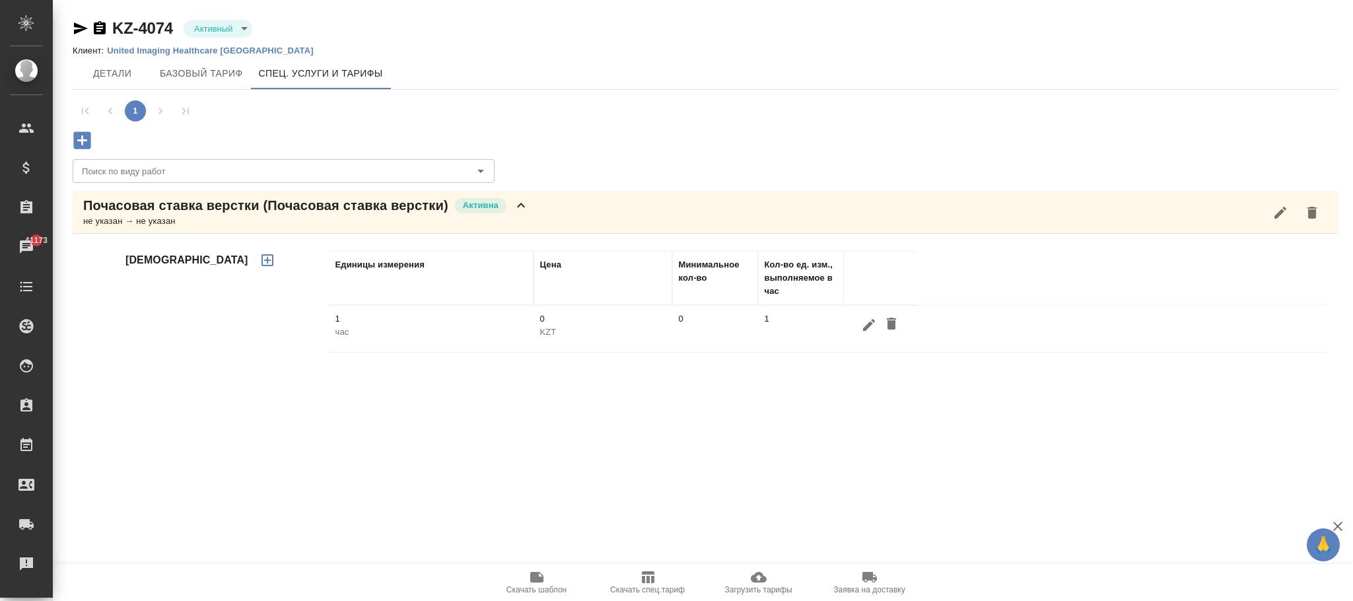
click at [864, 329] on icon "button" at bounding box center [869, 325] width 12 height 12
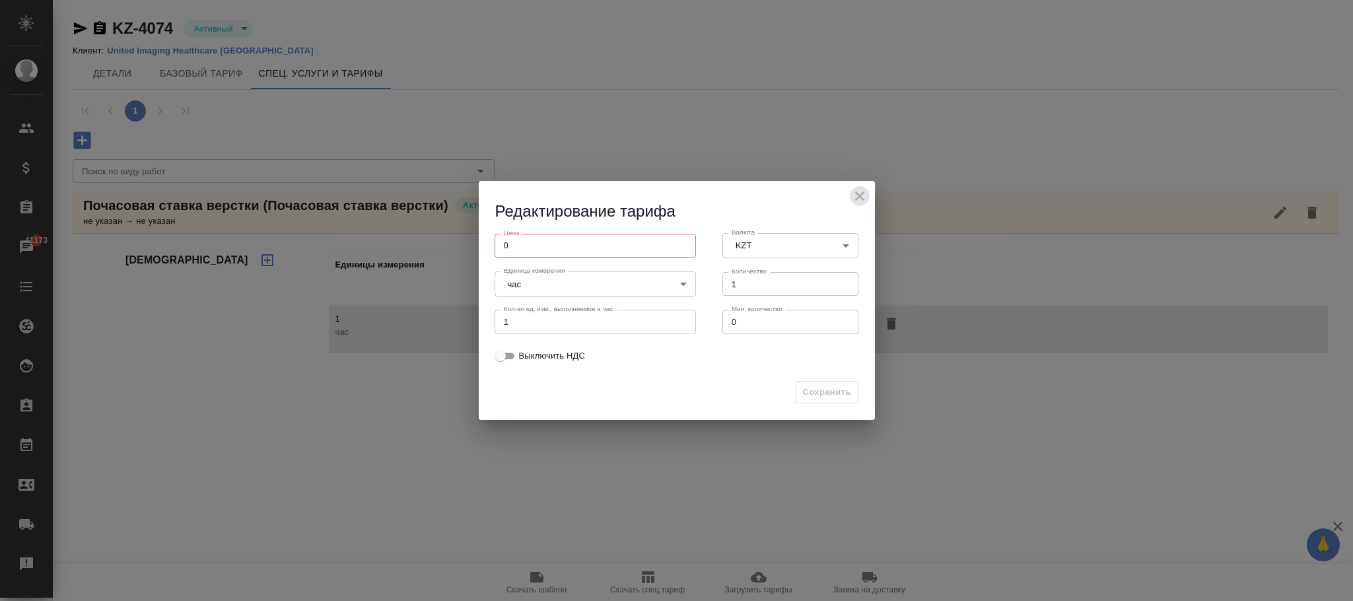
drag, startPoint x: 858, startPoint y: 195, endPoint x: 516, endPoint y: 12, distance: 388.4
click at [862, 195] on icon "close" at bounding box center [860, 196] width 16 height 16
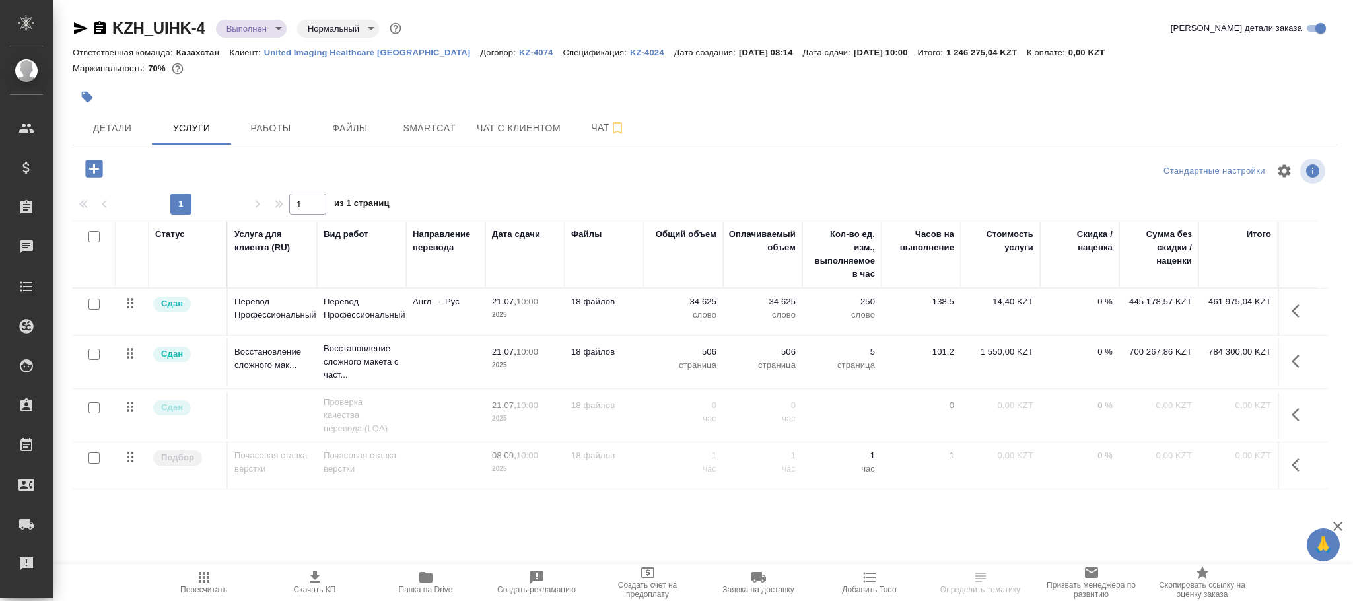
click at [1303, 415] on icon "button" at bounding box center [1299, 415] width 16 height 16
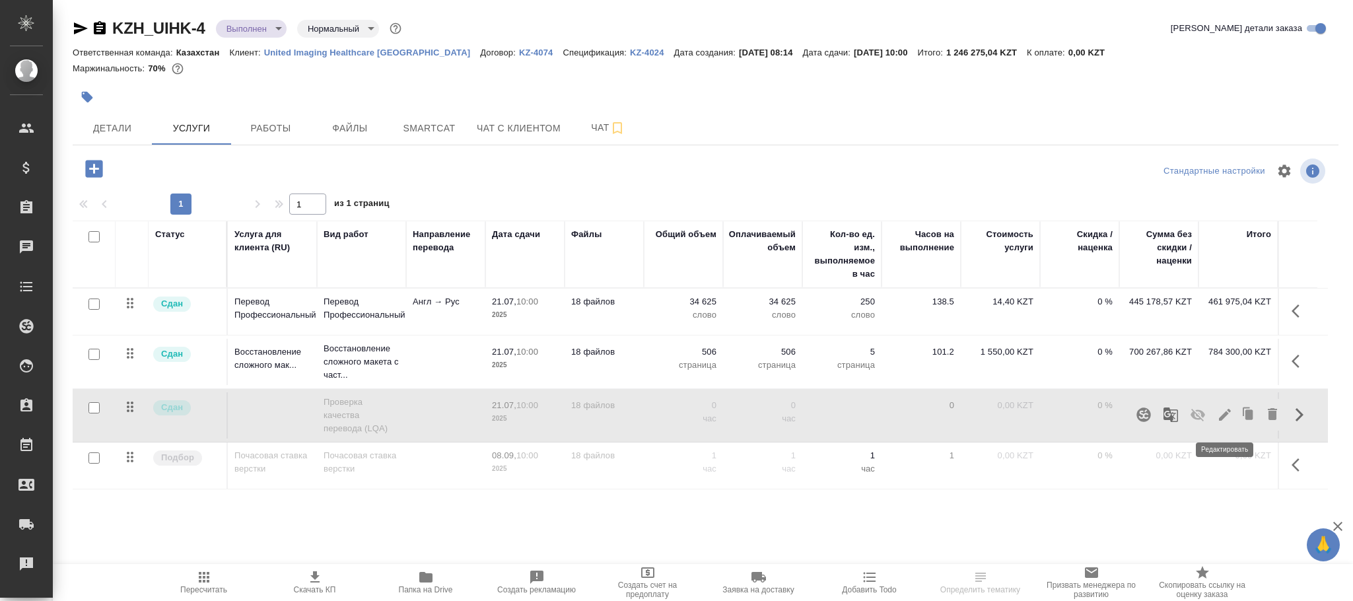
click at [1221, 411] on icon "button" at bounding box center [1225, 415] width 16 height 16
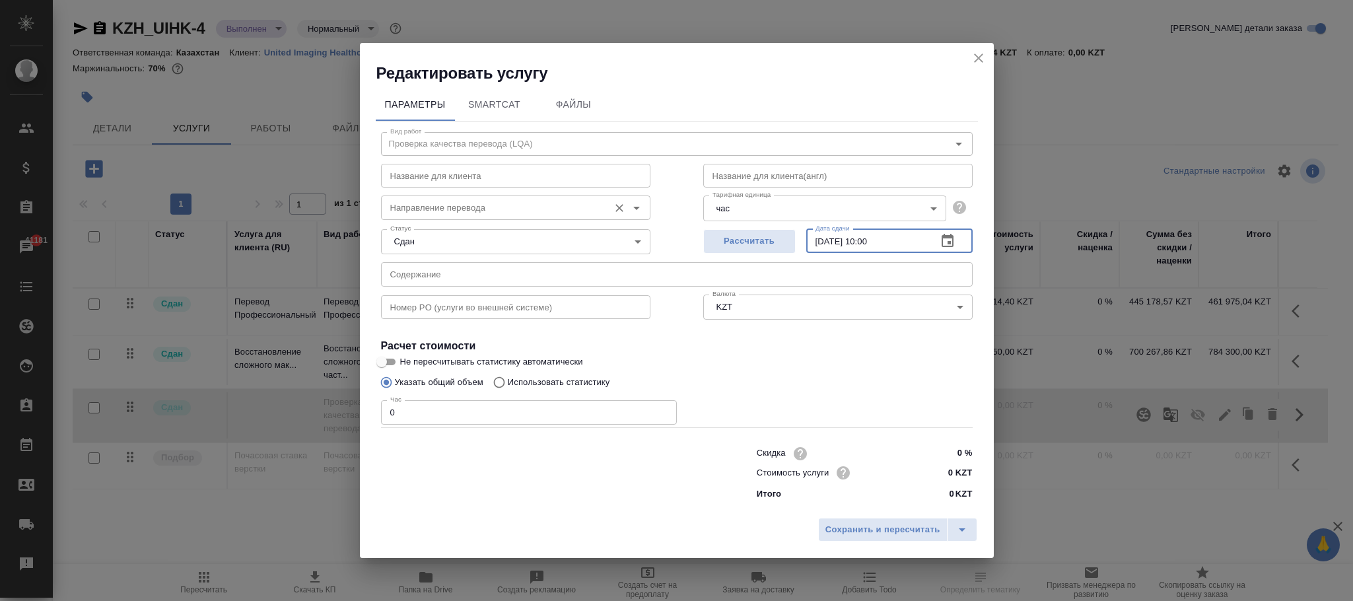
drag, startPoint x: 780, startPoint y: 222, endPoint x: 638, endPoint y: 214, distance: 142.8
click at [638, 214] on div "Вид работ Проверка качества перевода (LQA) Вид работ Название для клиента Назва…" at bounding box center [677, 313] width 602 height 385
type input "[DATE] 10:00"
click at [897, 537] on button "Сохранить и пересчитать" at bounding box center [882, 530] width 129 height 24
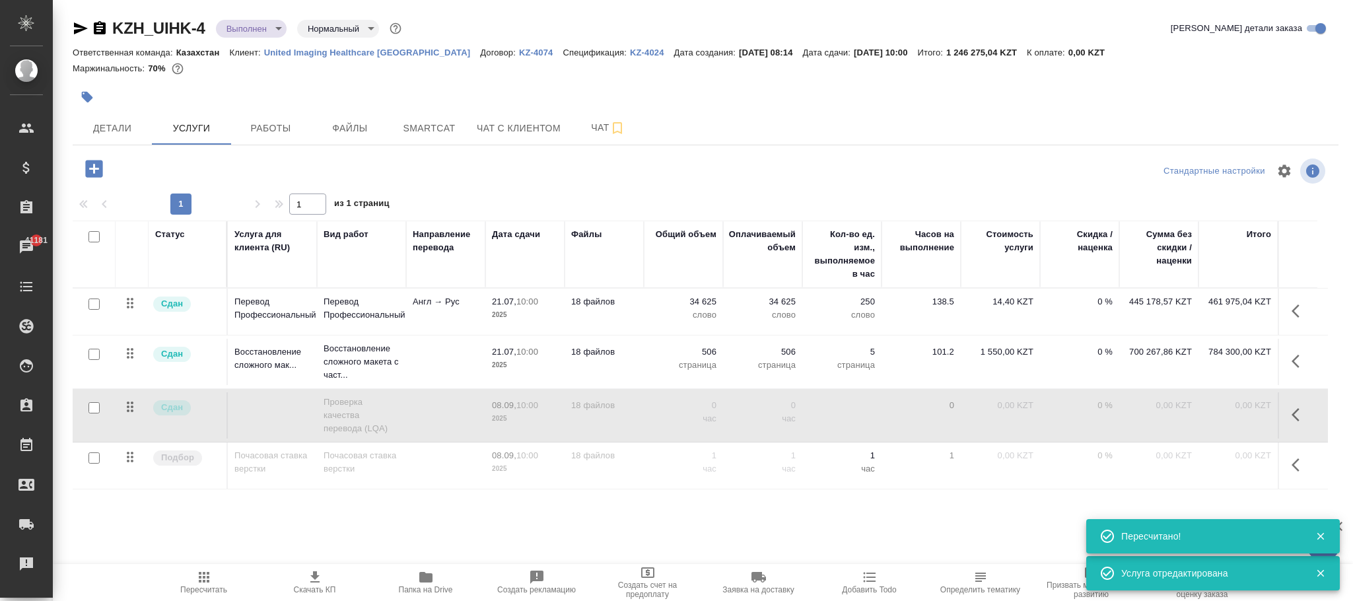
click at [191, 590] on span "Пересчитать" at bounding box center [203, 589] width 47 height 9
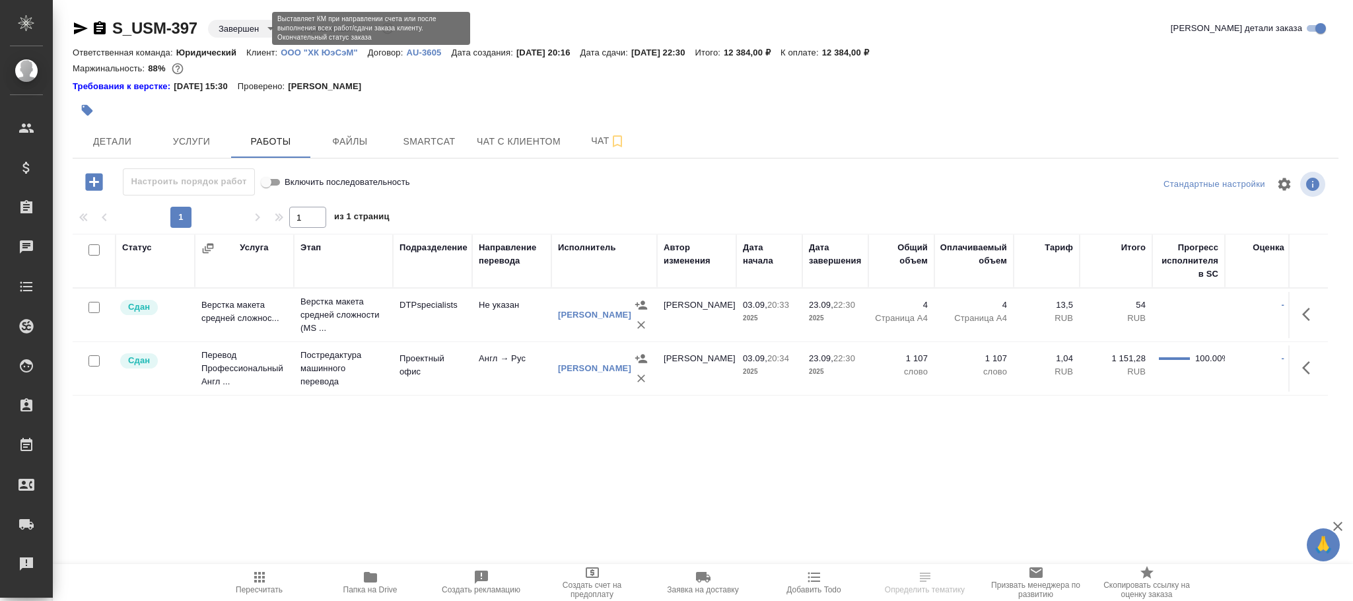
click at [248, 28] on body "🙏 .cls-1 fill:#fff; AWATERA Фокина Наталья n.fokina Клиенты Спецификации Заказы…" at bounding box center [676, 300] width 1353 height 601
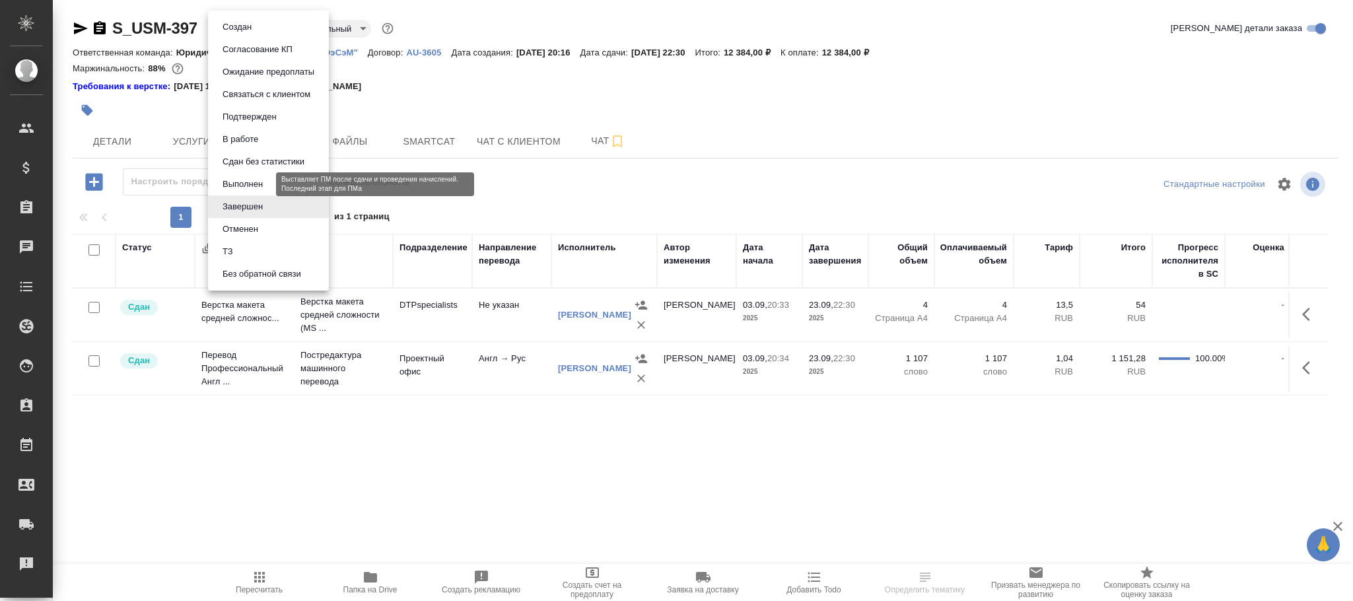
click at [254, 180] on button "Выполнен" at bounding box center [243, 184] width 48 height 15
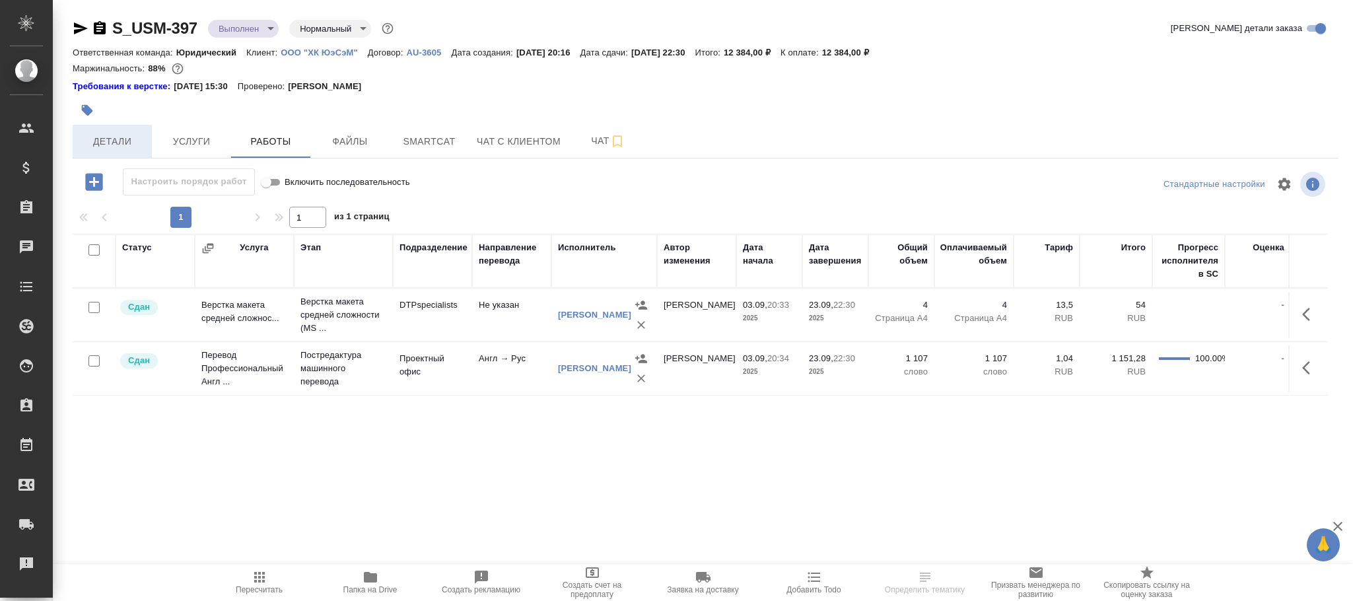
drag, startPoint x: 114, startPoint y: 137, endPoint x: 189, endPoint y: 273, distance: 155.4
click at [119, 145] on span "Детали" at bounding box center [112, 141] width 63 height 17
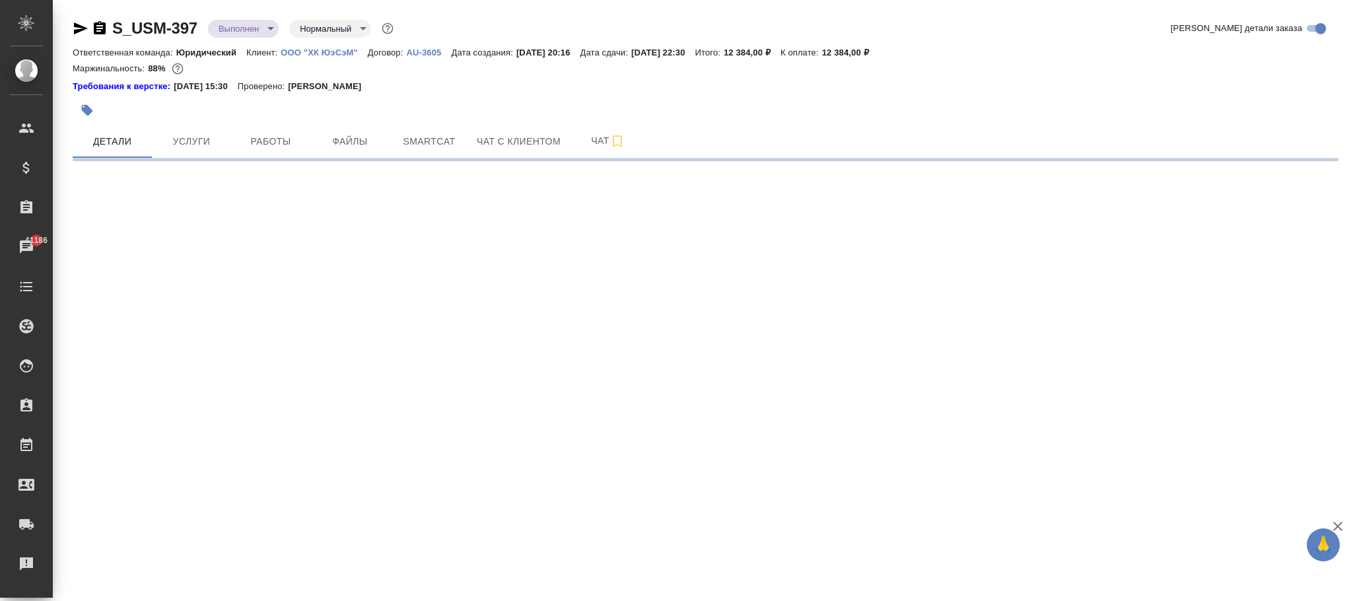
select select "RU"
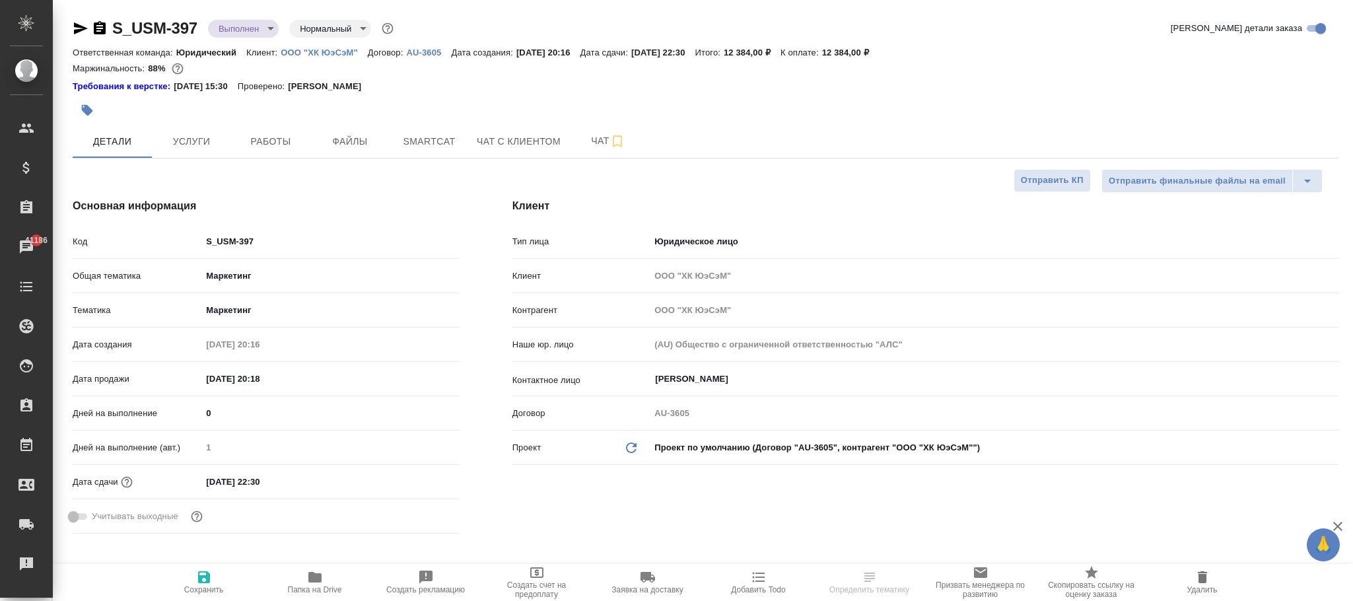
type textarea "x"
click at [196, 577] on icon "button" at bounding box center [204, 577] width 16 height 16
type textarea "x"
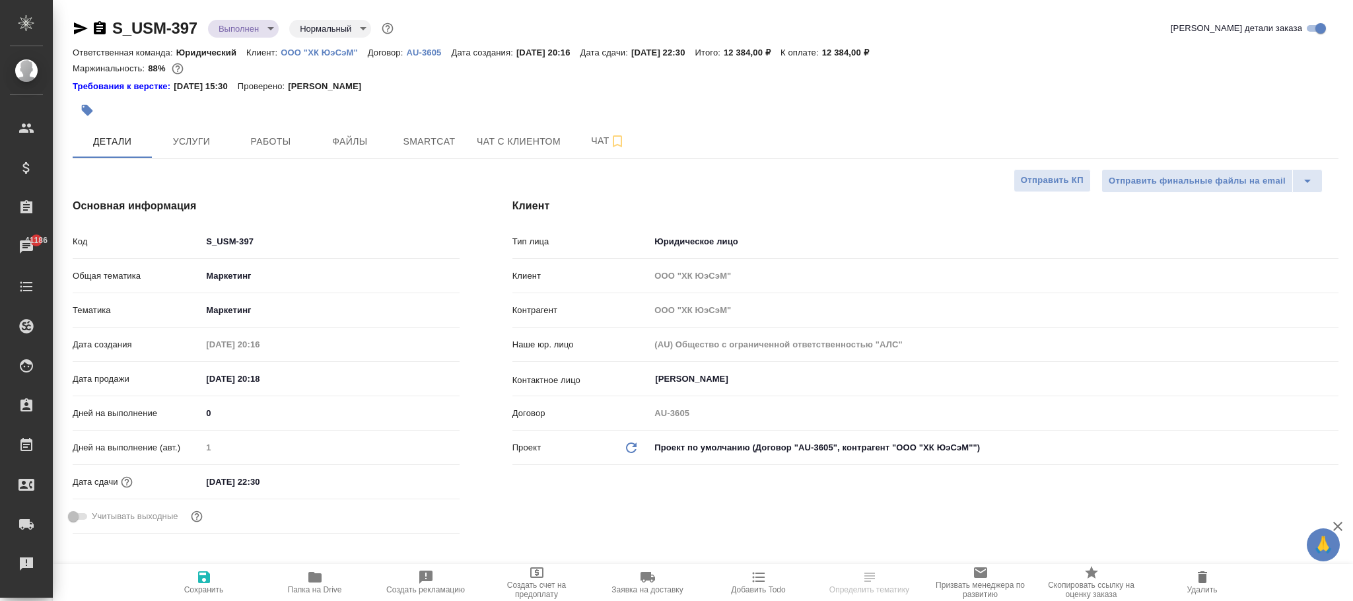
type textarea "x"
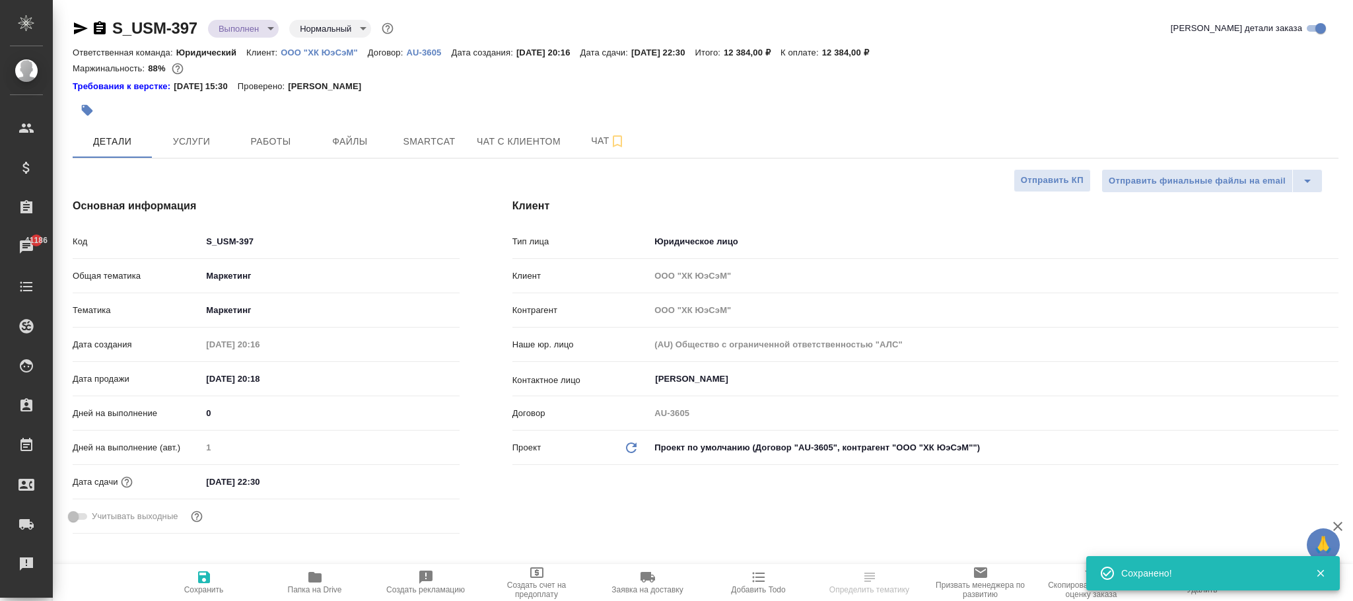
select select "RU"
type textarea "x"
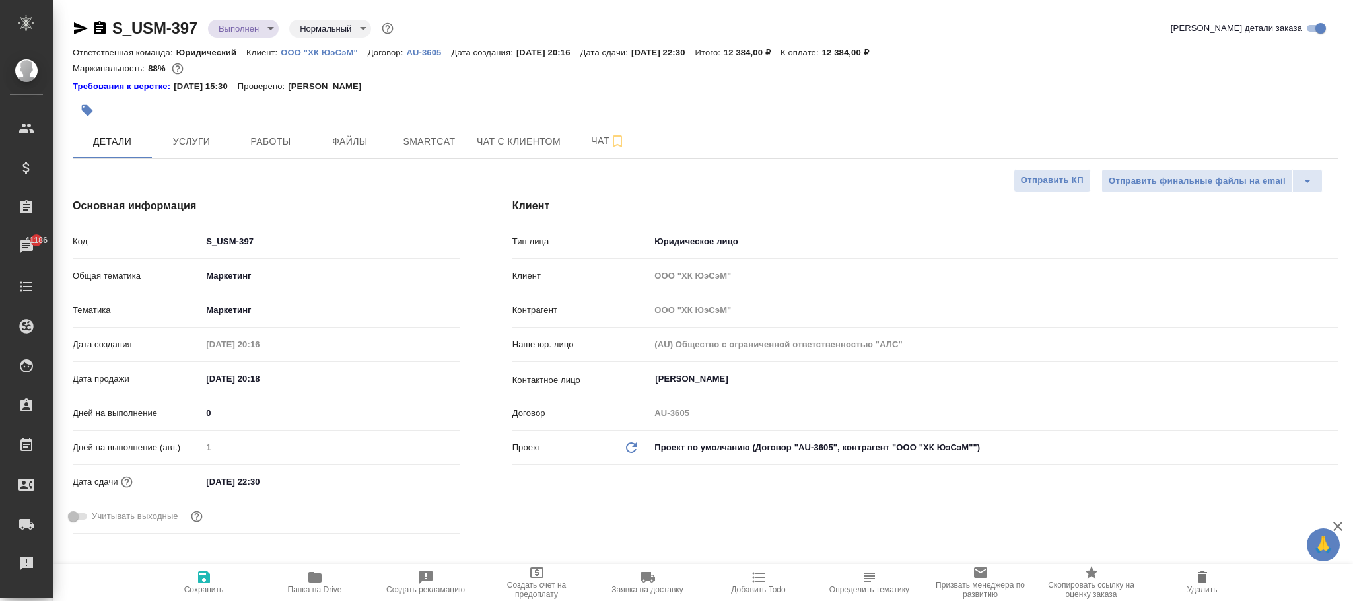
type textarea "x"
